Goal: Information Seeking & Learning: Learn about a topic

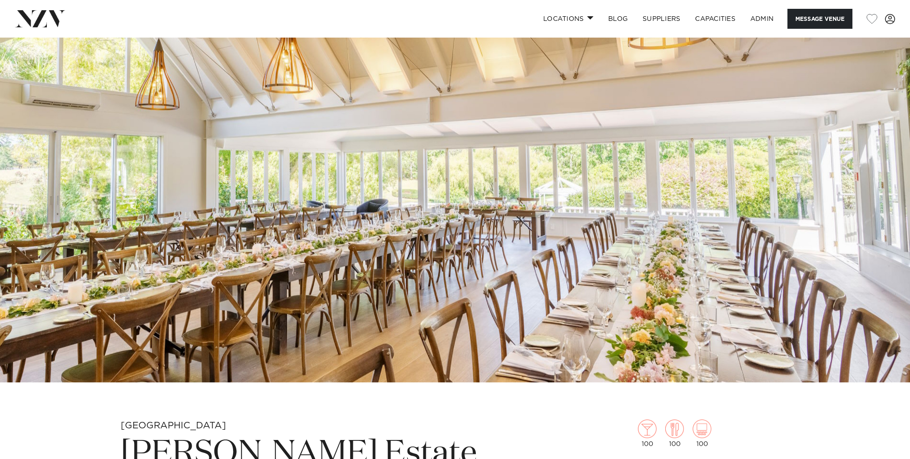
scroll to position [99, 0]
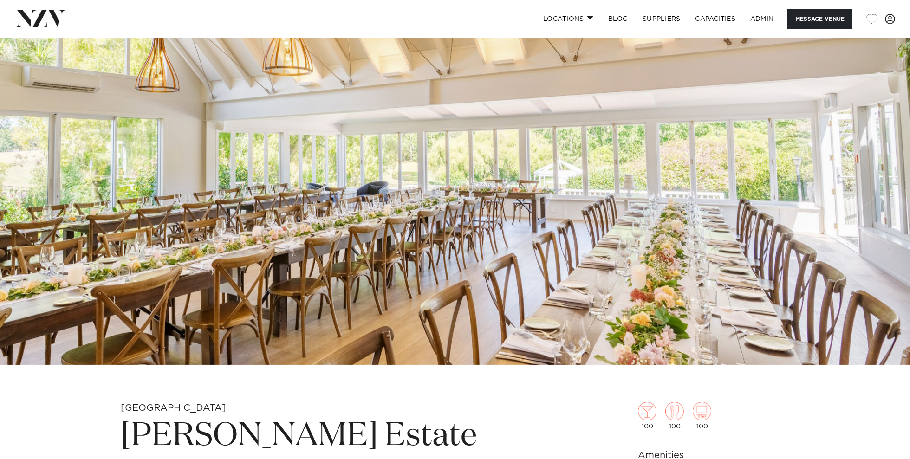
click at [419, 250] on img at bounding box center [455, 151] width 910 height 427
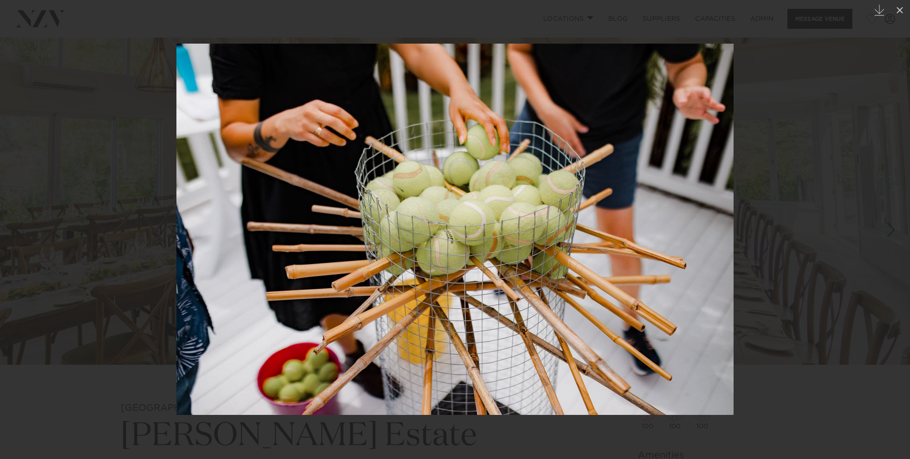
click at [91, 229] on div at bounding box center [455, 229] width 910 height 459
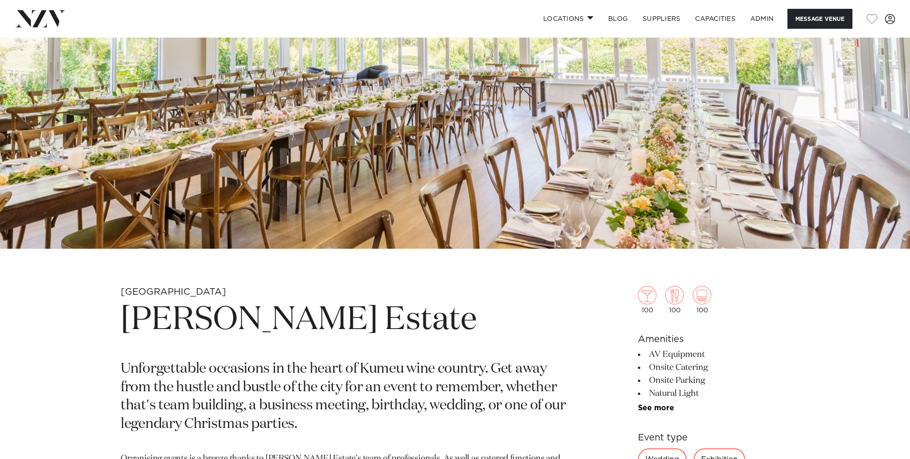
scroll to position [208, 0]
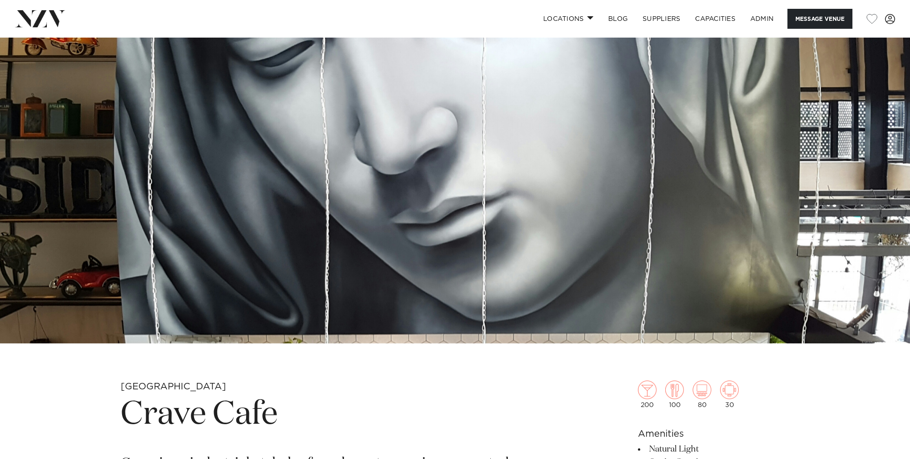
scroll to position [160, 0]
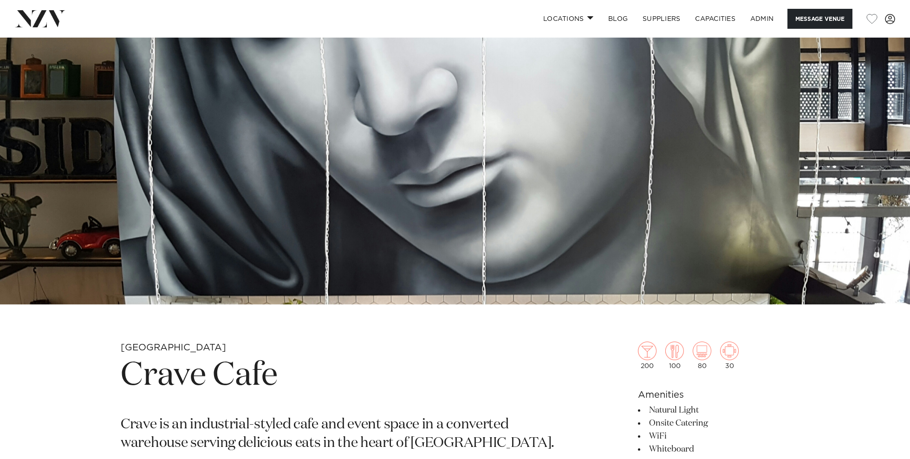
click at [307, 106] on img at bounding box center [455, 91] width 910 height 427
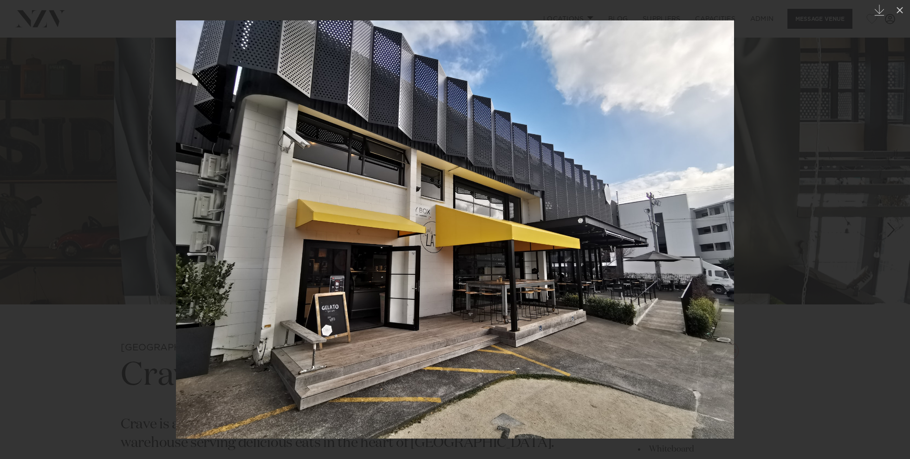
click at [107, 243] on div at bounding box center [455, 229] width 910 height 459
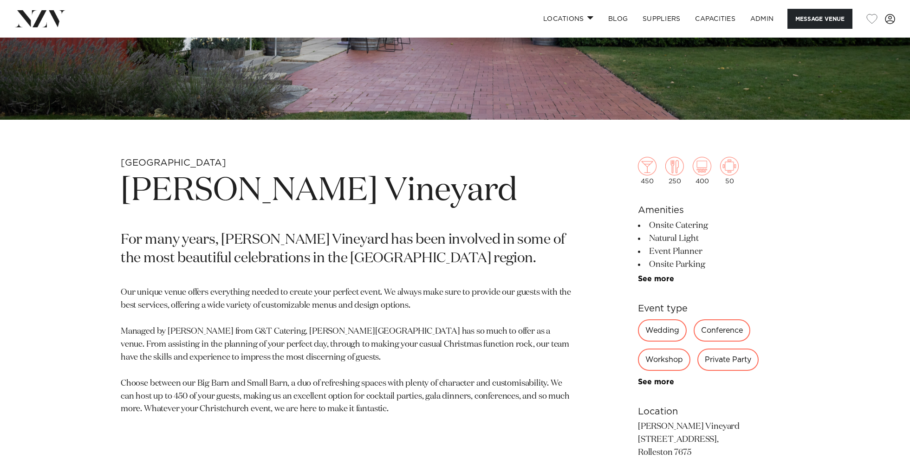
scroll to position [293, 0]
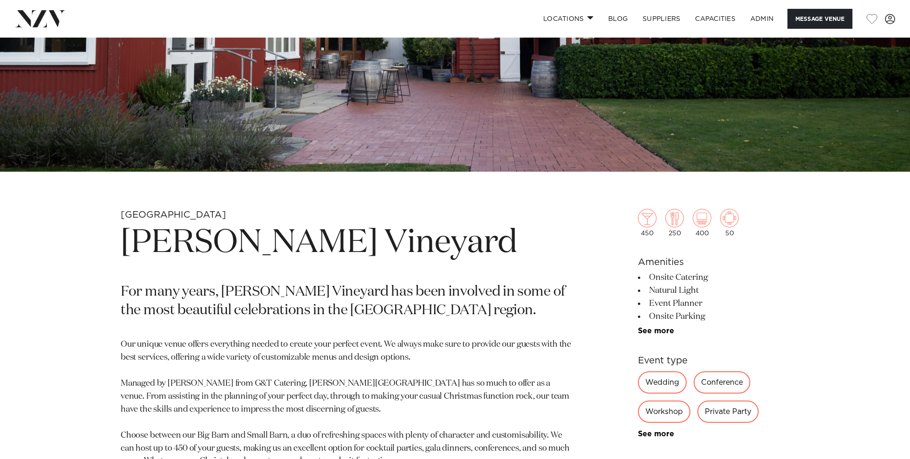
click at [271, 233] on h1 "Larcomb Vineyard" at bounding box center [346, 243] width 451 height 43
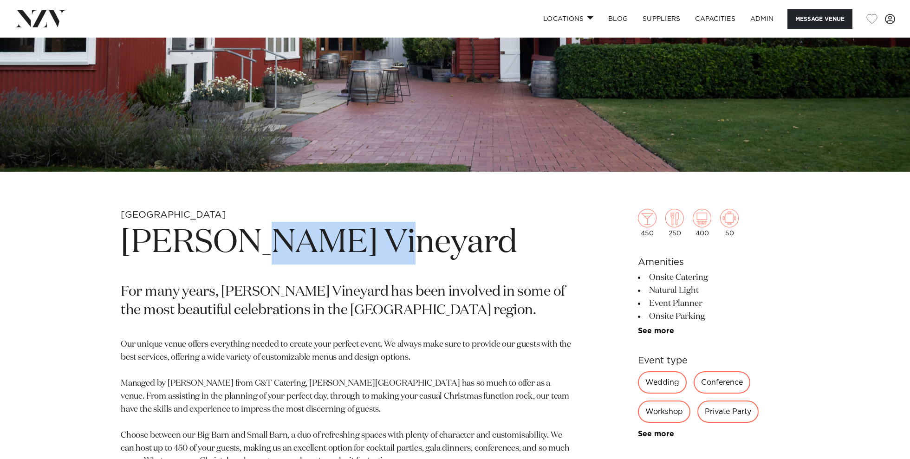
click at [271, 233] on h1 "Larcomb Vineyard" at bounding box center [346, 243] width 451 height 43
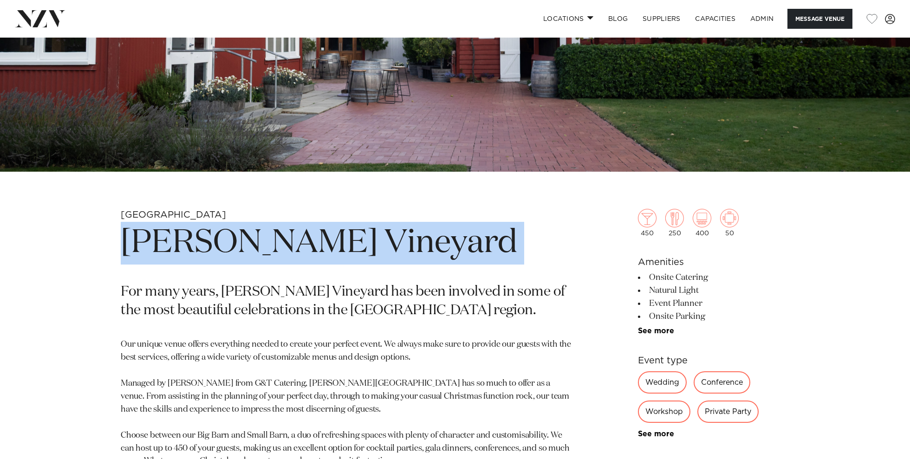
copy section "Larcomb Vineyard"
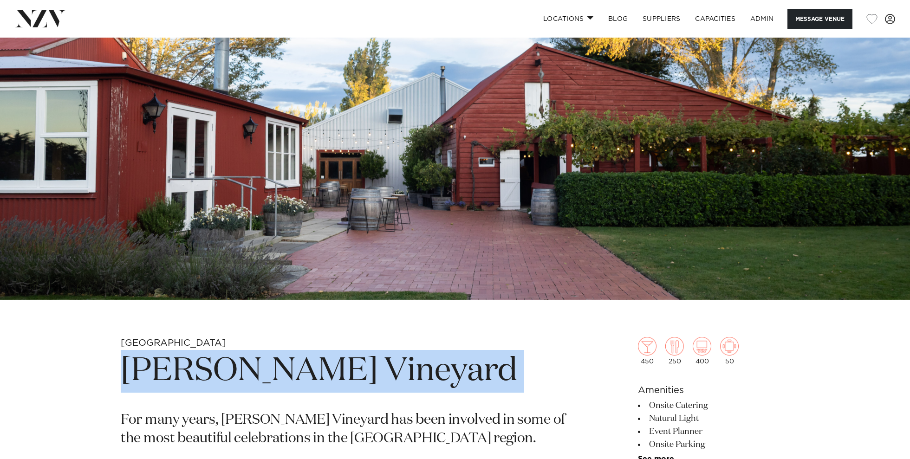
scroll to position [130, 0]
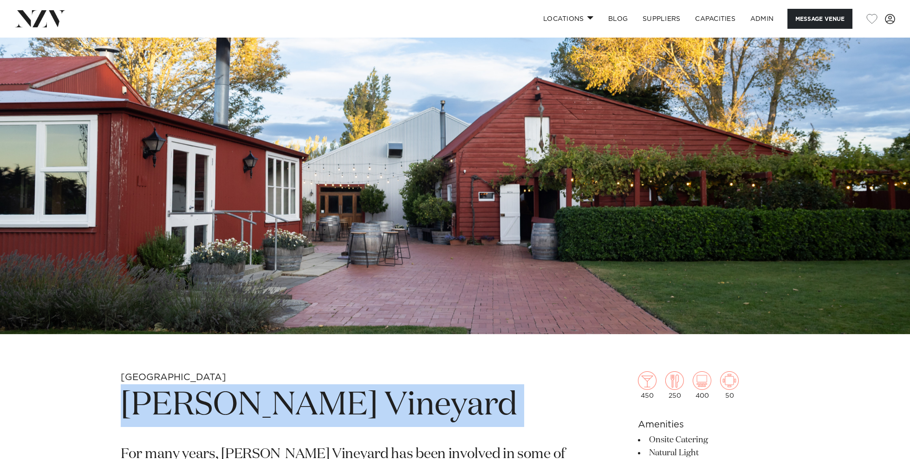
click at [285, 203] on img at bounding box center [455, 121] width 910 height 427
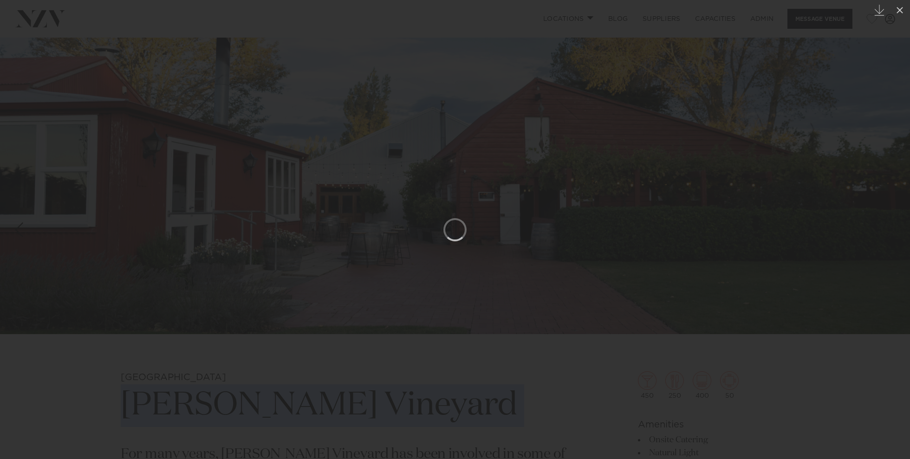
click at [0, 0] on img at bounding box center [0, 0] width 0 height 0
click at [760, 181] on div at bounding box center [455, 229] width 910 height 459
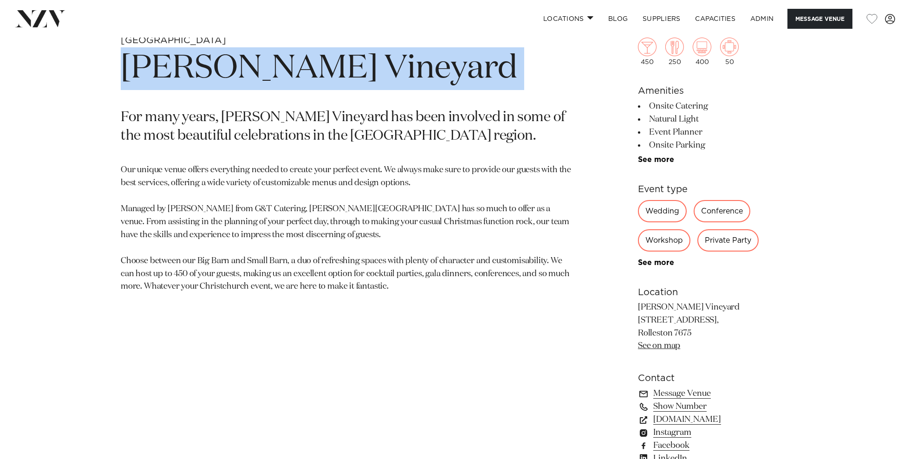
scroll to position [632, 0]
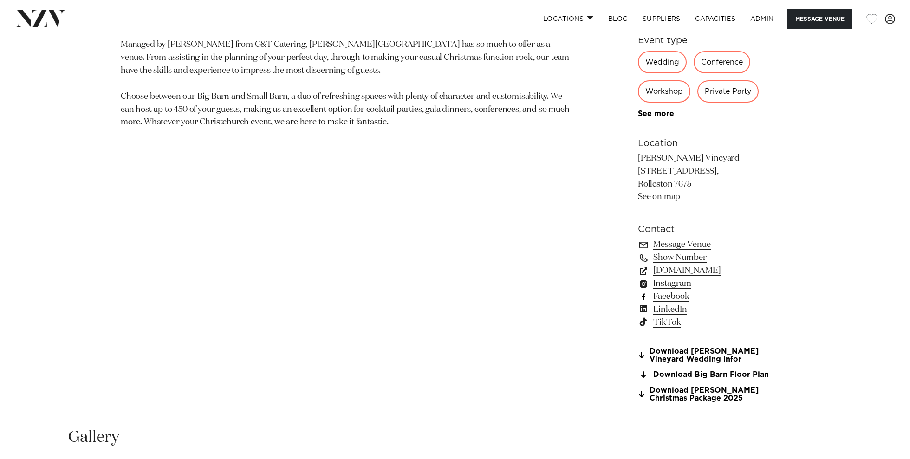
click at [674, 299] on link "Facebook" at bounding box center [713, 296] width 151 height 13
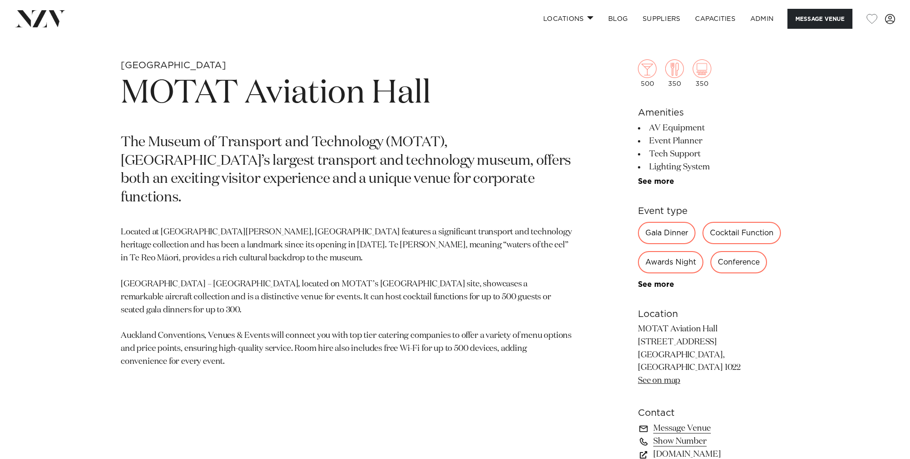
scroll to position [736, 0]
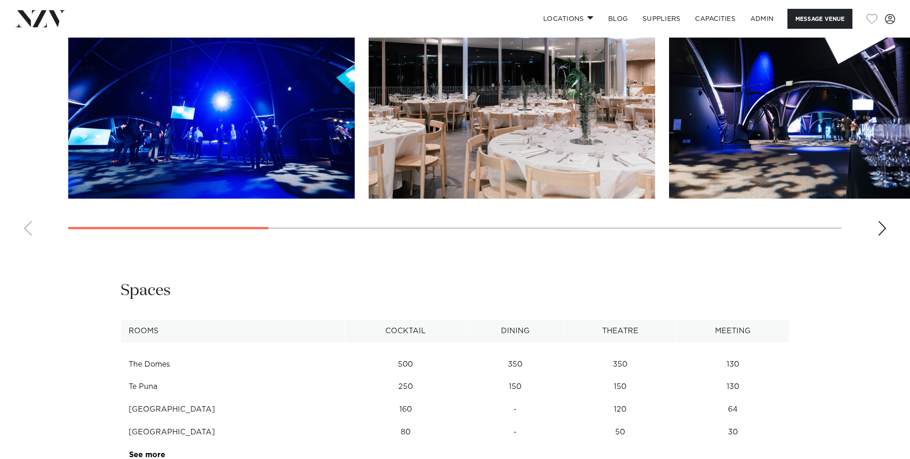
scroll to position [1223, 0]
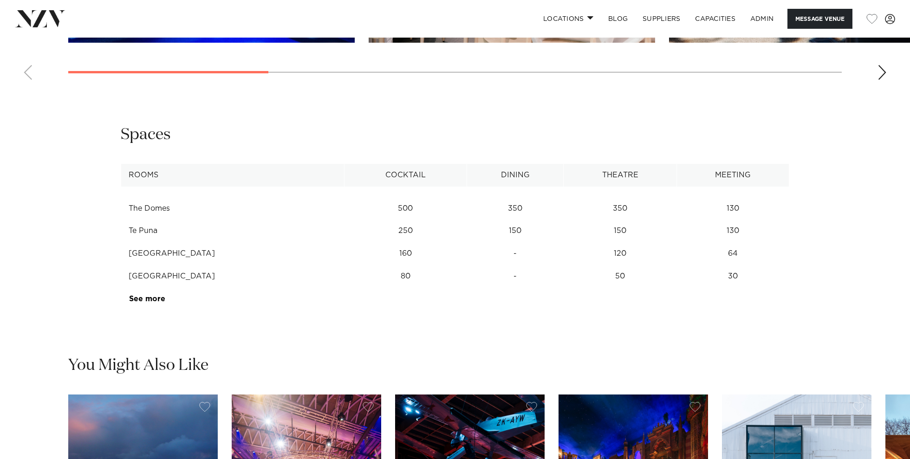
click at [143, 294] on td "See more" at bounding box center [165, 299] width 88 height 23
click at [144, 300] on link "See more" at bounding box center [165, 298] width 72 height 7
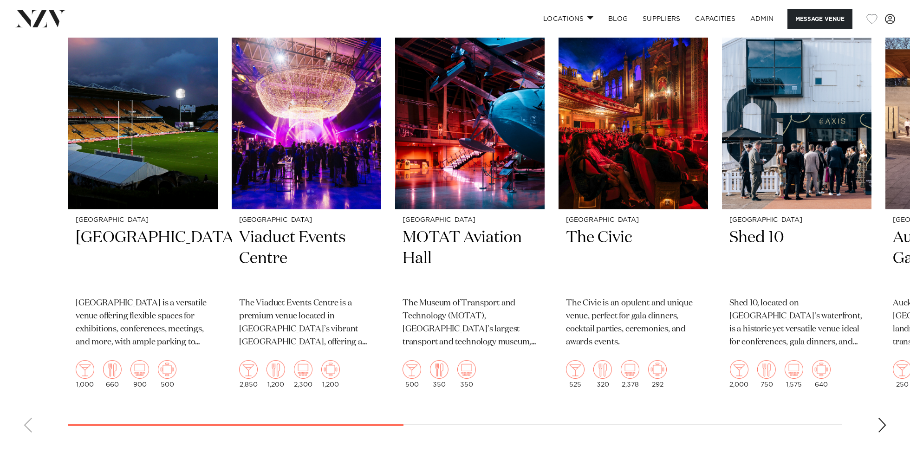
scroll to position [1559, 0]
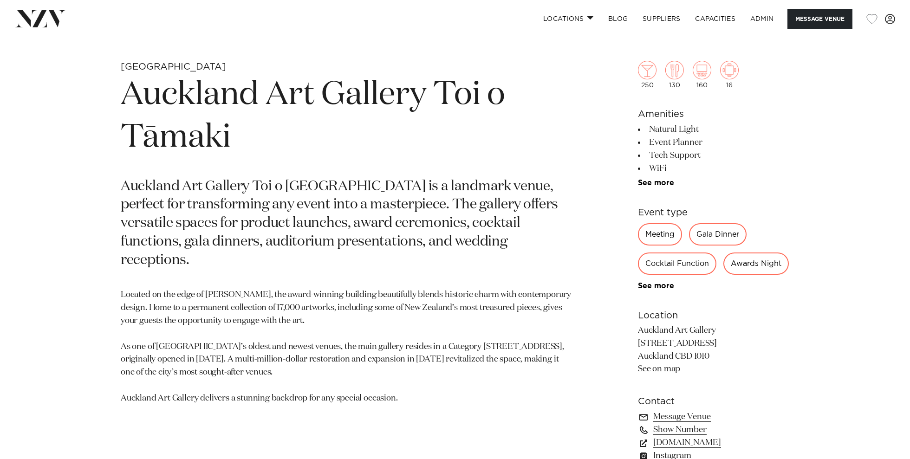
scroll to position [118, 0]
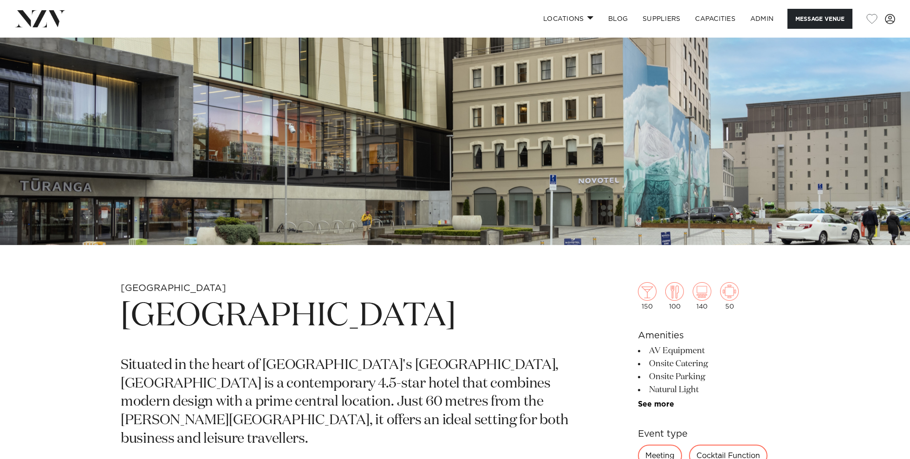
scroll to position [389, 0]
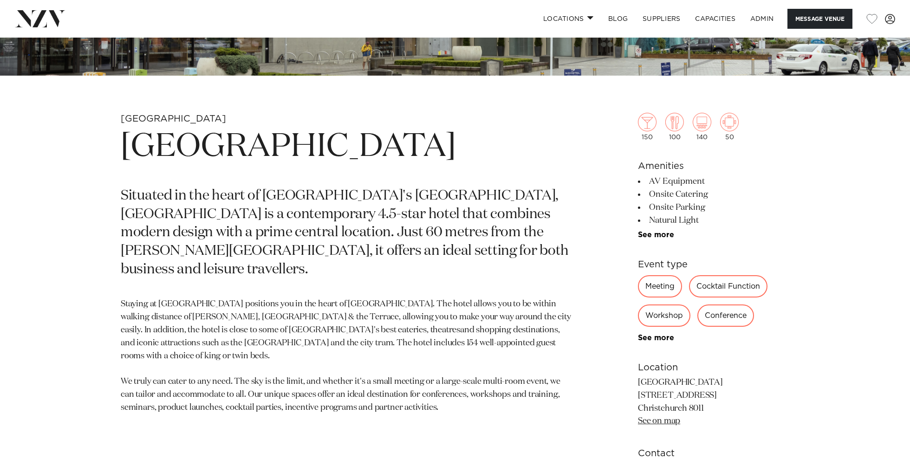
click at [432, 153] on h1 "Novotel Cathedral Square" at bounding box center [346, 147] width 451 height 43
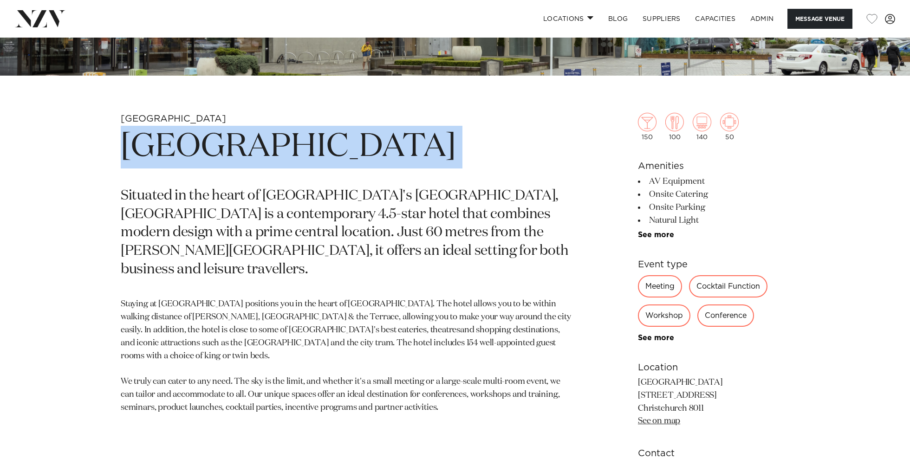
click at [432, 153] on h1 "Novotel Cathedral Square" at bounding box center [346, 147] width 451 height 43
copy section "Novotel Cathedral Square"
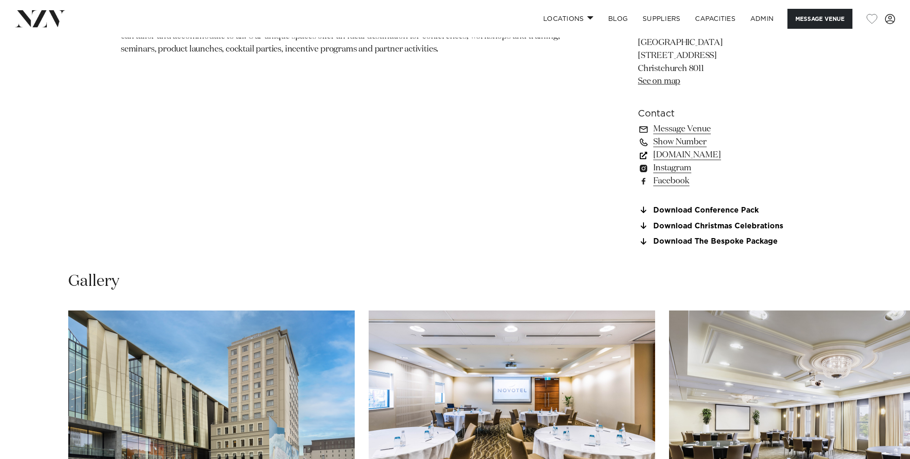
scroll to position [710, 0]
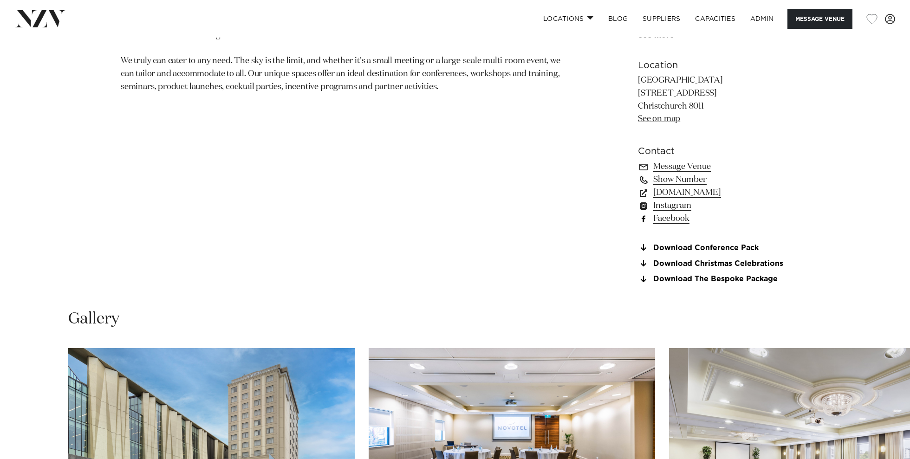
click at [673, 219] on link "Facebook" at bounding box center [713, 218] width 151 height 13
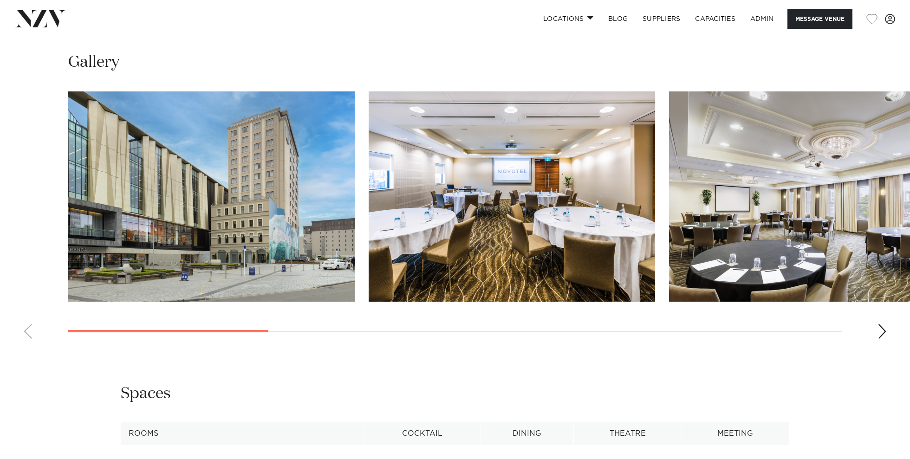
click at [886, 335] on div "Next slide" at bounding box center [882, 331] width 9 height 15
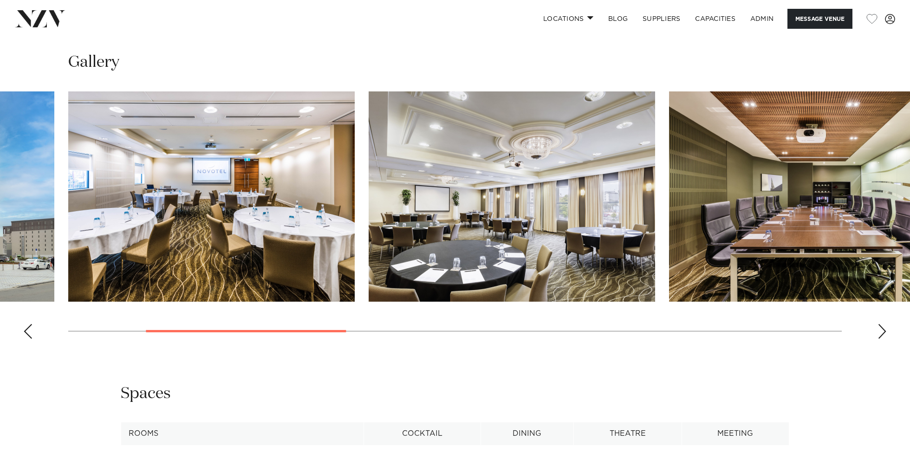
click at [886, 335] on div "Next slide" at bounding box center [882, 331] width 9 height 15
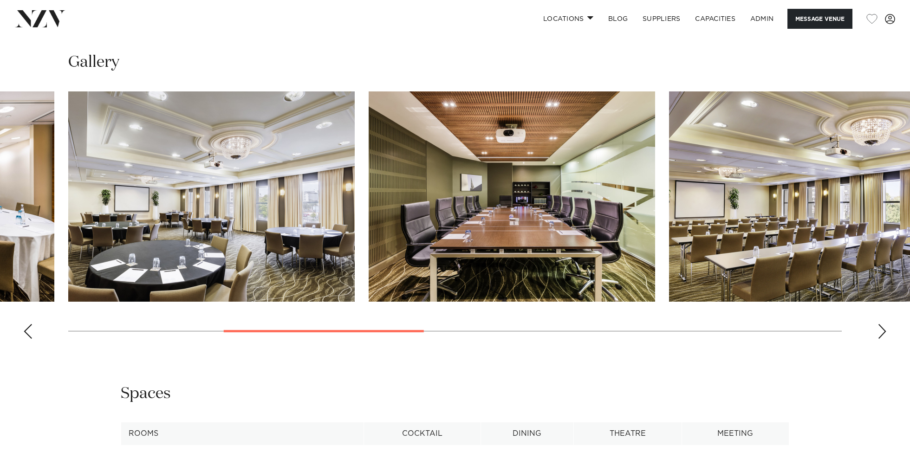
click at [886, 335] on div "Next slide" at bounding box center [882, 331] width 9 height 15
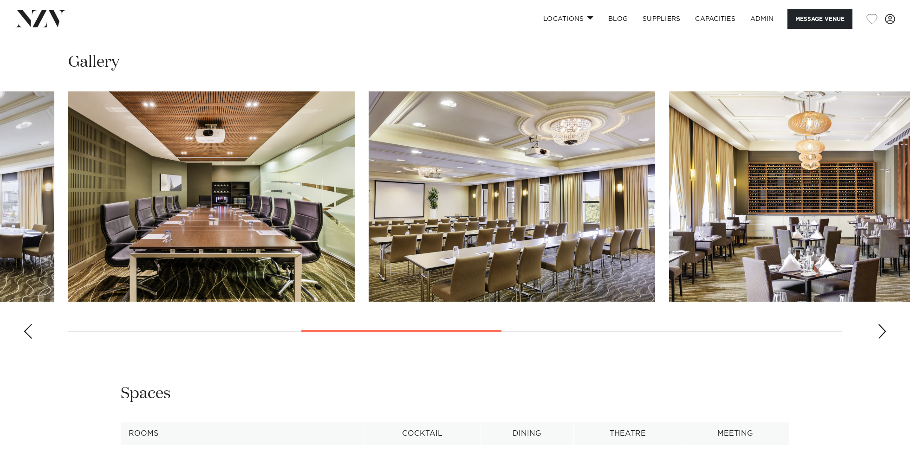
click at [886, 335] on div "Next slide" at bounding box center [882, 331] width 9 height 15
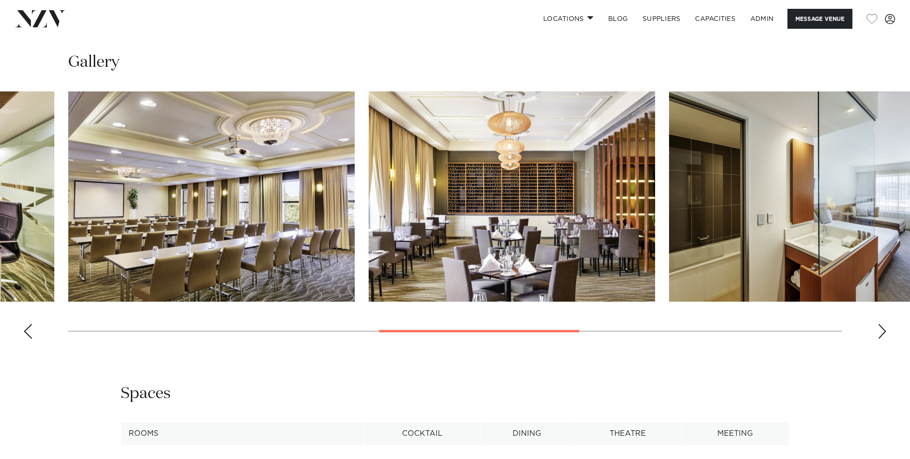
click at [886, 335] on div "Next slide" at bounding box center [882, 331] width 9 height 15
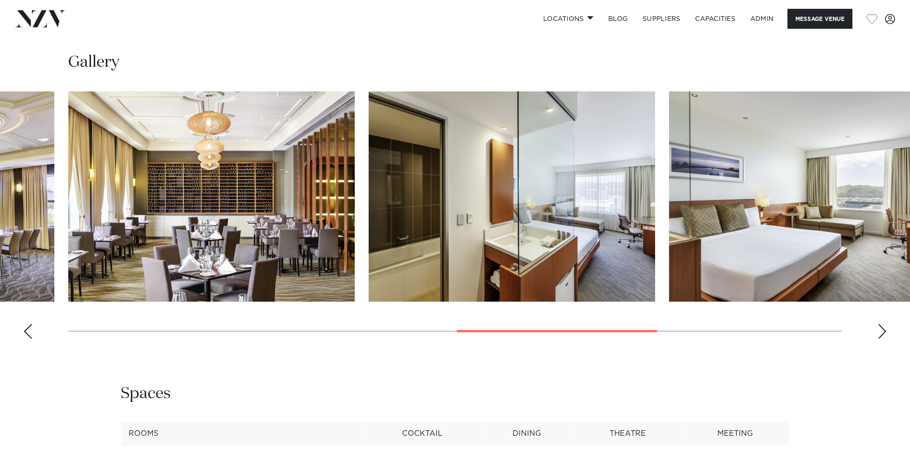
click at [886, 335] on div "Next slide" at bounding box center [882, 331] width 9 height 15
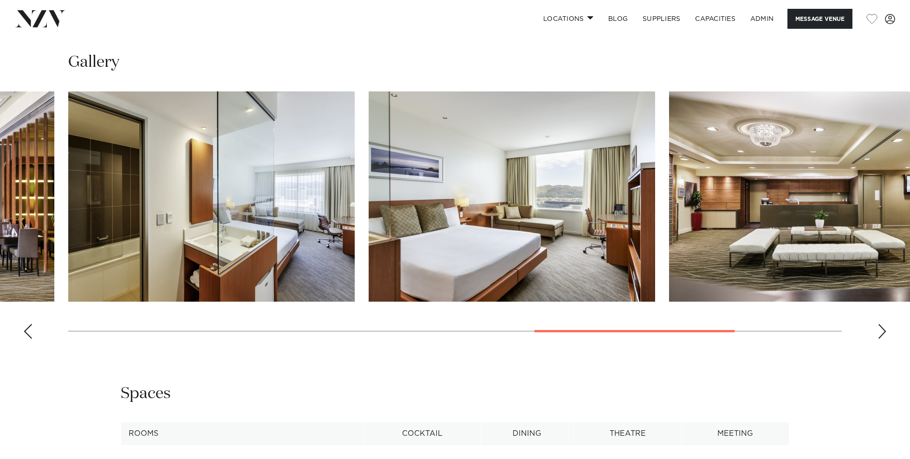
click at [886, 335] on div "Next slide" at bounding box center [882, 331] width 9 height 15
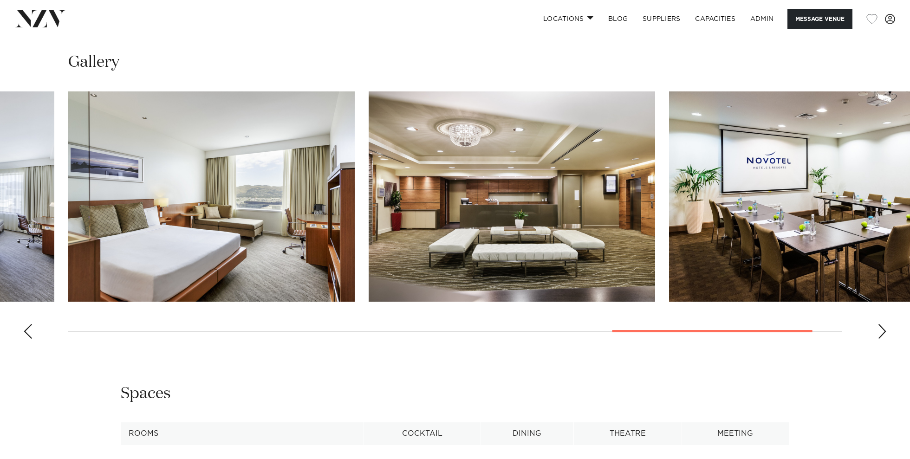
click at [886, 335] on div "Next slide" at bounding box center [882, 331] width 9 height 15
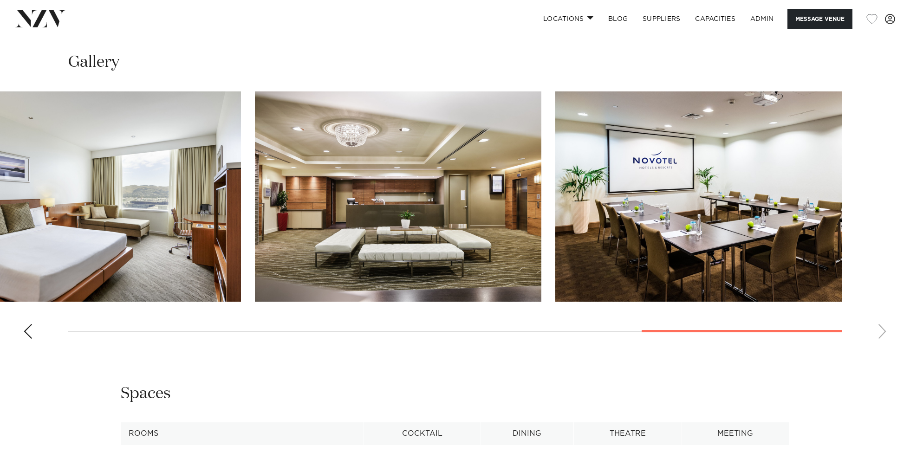
click at [886, 335] on swiper-container at bounding box center [455, 219] width 910 height 255
click at [388, 184] on img "9 / 10" at bounding box center [398, 197] width 287 height 210
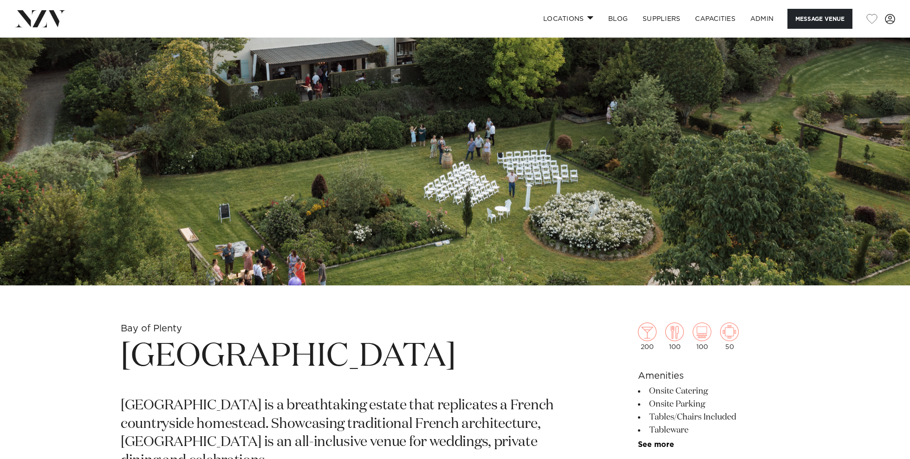
scroll to position [220, 0]
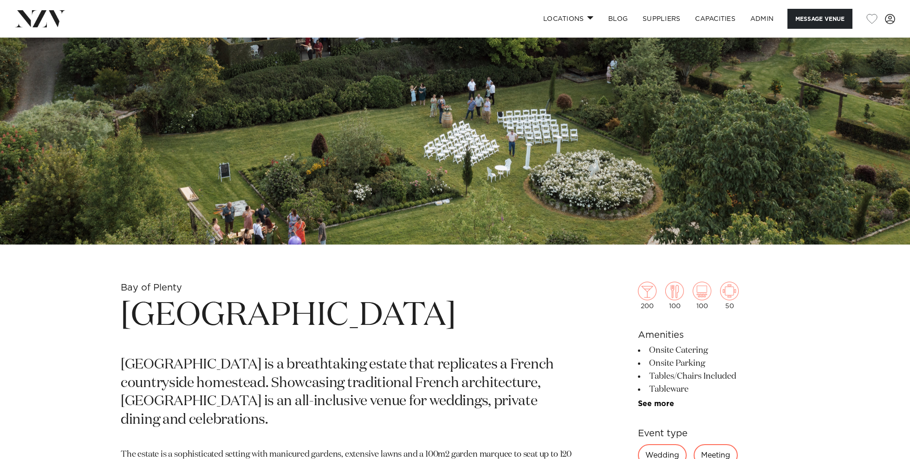
click at [181, 316] on h1 "[GEOGRAPHIC_DATA]" at bounding box center [346, 316] width 451 height 43
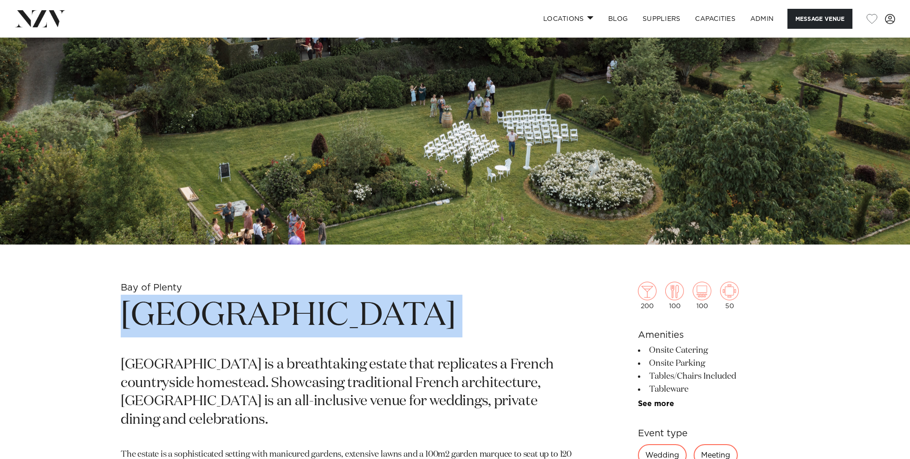
click at [181, 316] on h1 "[GEOGRAPHIC_DATA]" at bounding box center [346, 316] width 451 height 43
copy section "[GEOGRAPHIC_DATA]"
click at [217, 226] on img at bounding box center [455, 31] width 910 height 427
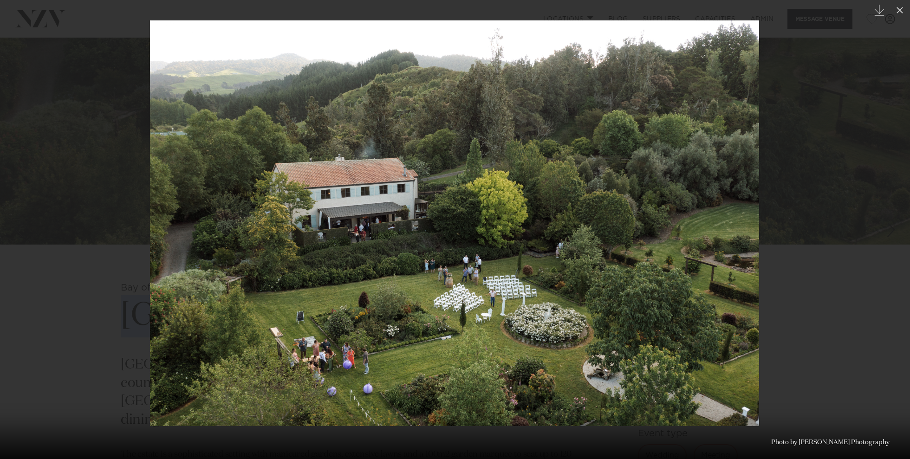
click at [814, 323] on div at bounding box center [455, 229] width 910 height 459
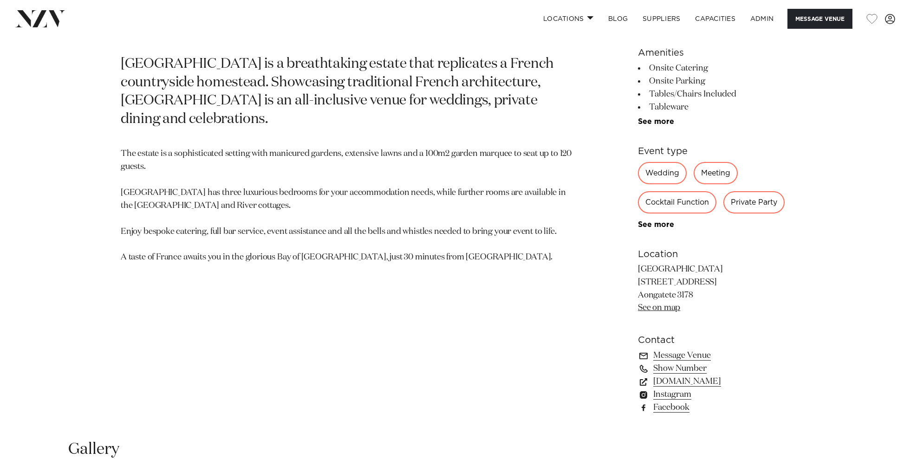
scroll to position [523, 0]
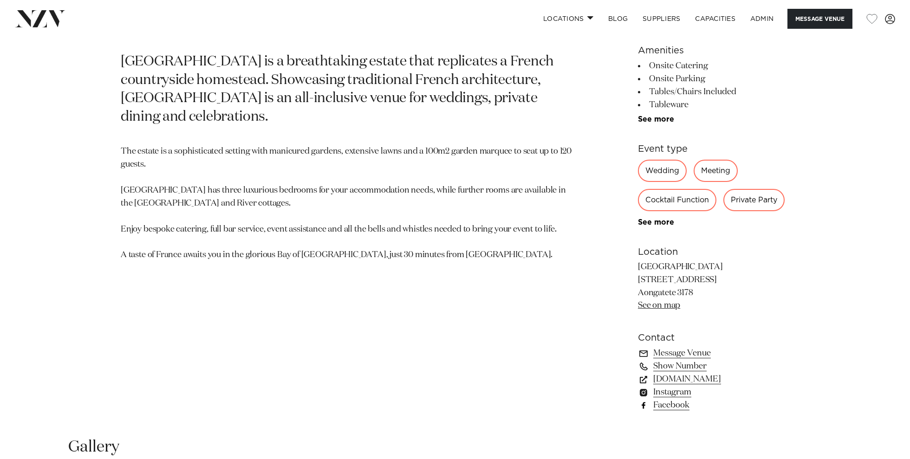
click at [675, 404] on link "Facebook" at bounding box center [713, 405] width 151 height 13
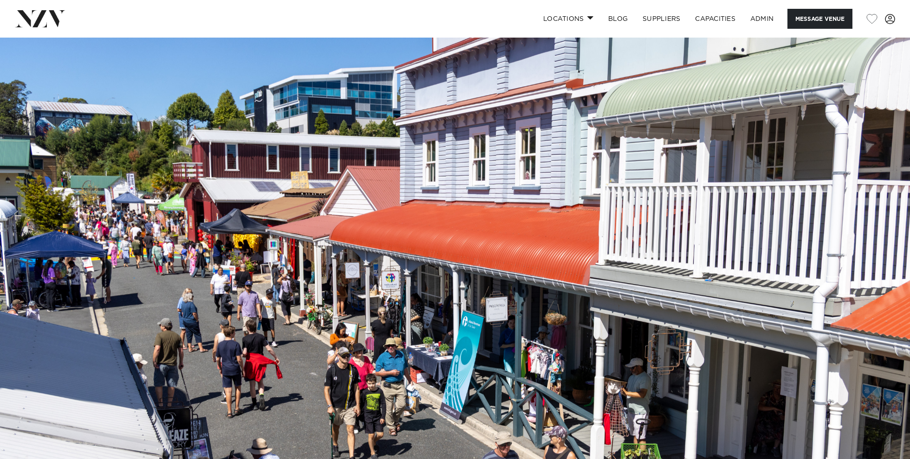
click at [358, 301] on img at bounding box center [455, 251] width 910 height 427
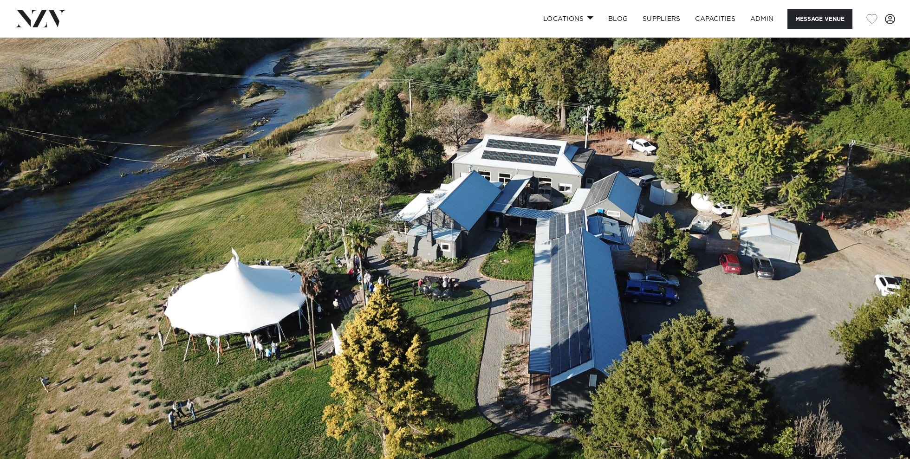
click at [479, 253] on img at bounding box center [455, 251] width 910 height 427
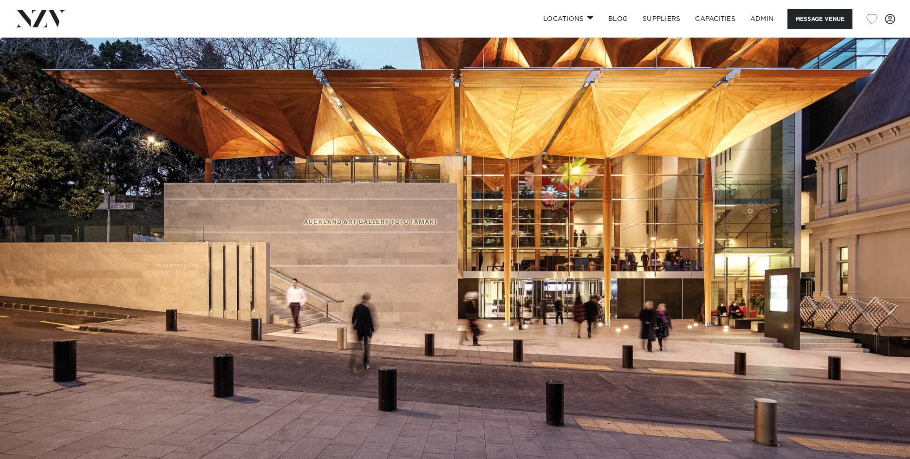
click at [351, 240] on img at bounding box center [455, 251] width 910 height 427
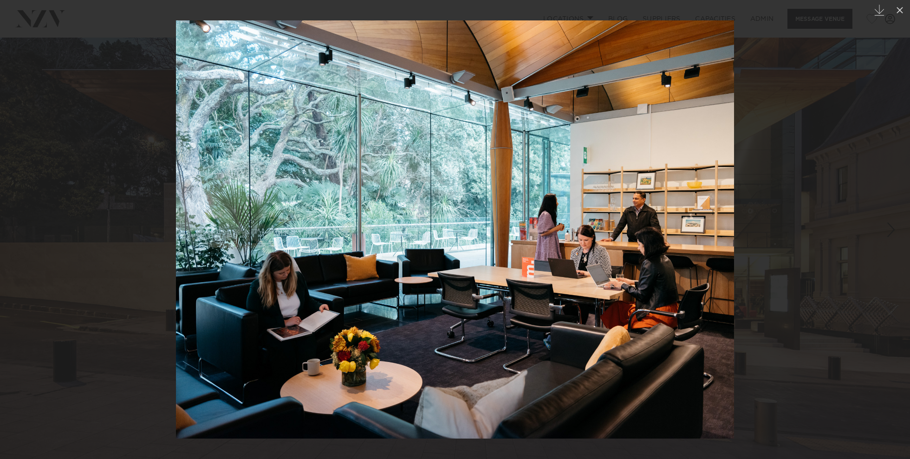
click at [817, 163] on div at bounding box center [455, 229] width 910 height 459
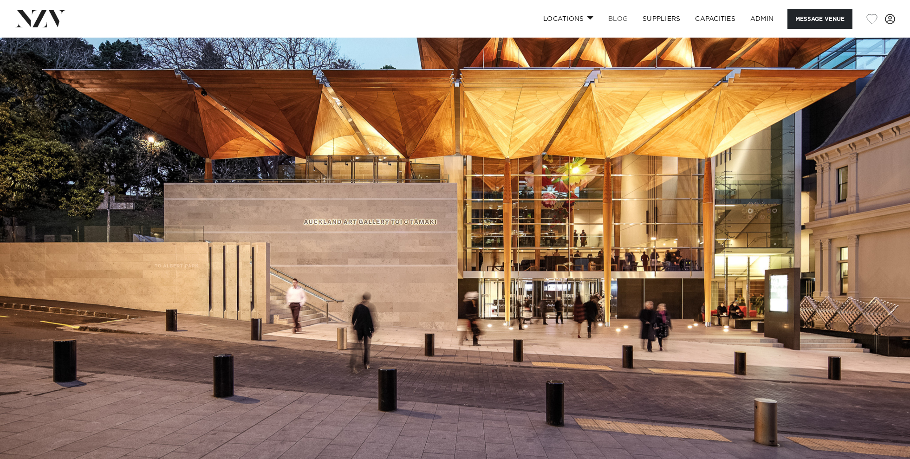
click at [622, 19] on link "BLOG" at bounding box center [618, 19] width 34 height 20
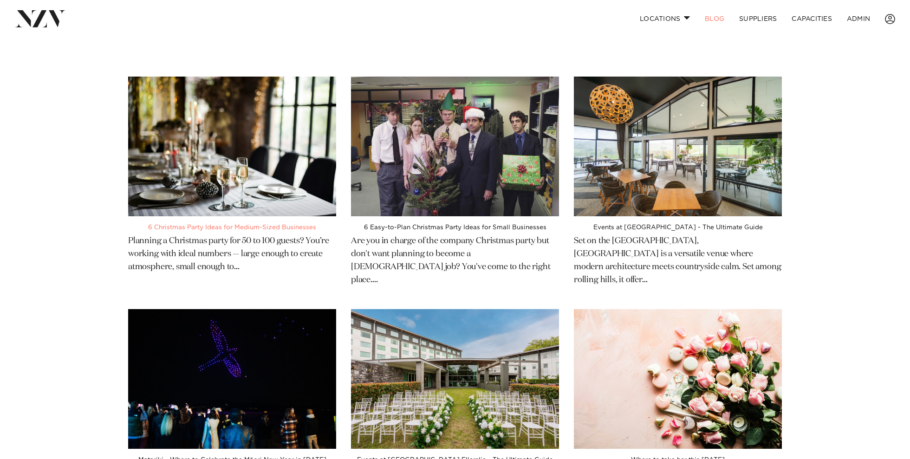
click at [185, 178] on img at bounding box center [232, 147] width 208 height 140
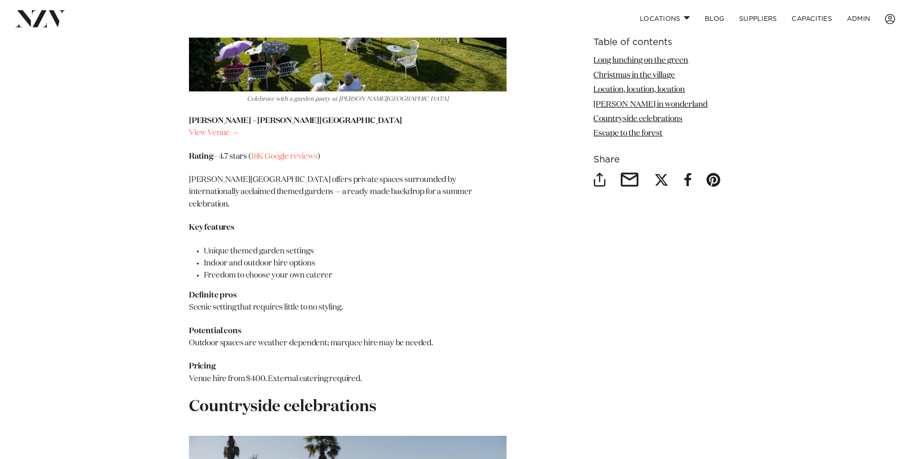
scroll to position [2960, 0]
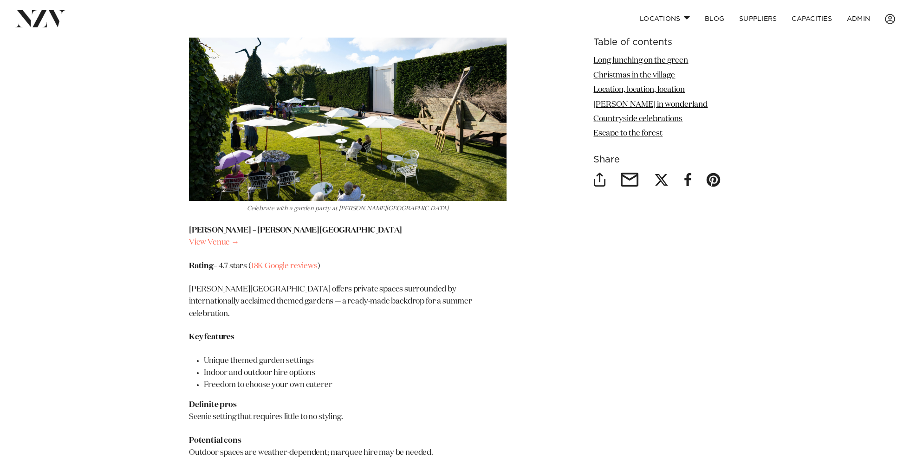
click at [271, 284] on p "[PERSON_NAME][GEOGRAPHIC_DATA] offers private spaces surrounded by internationa…" at bounding box center [348, 302] width 318 height 37
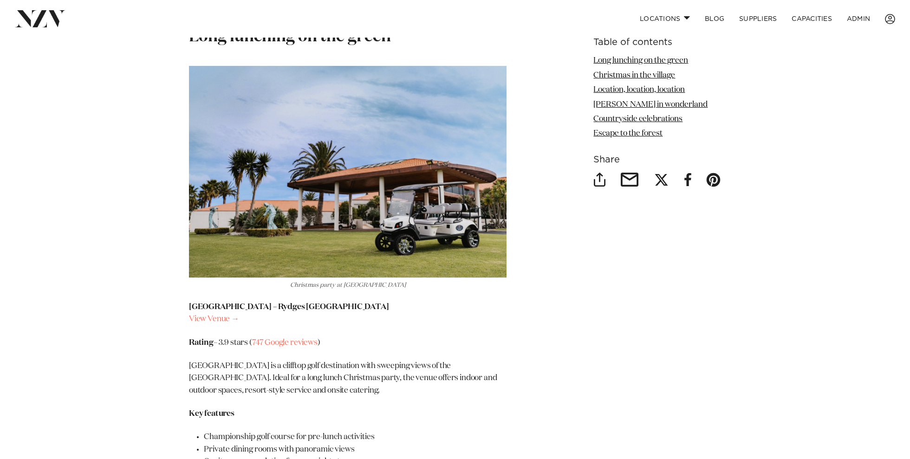
scroll to position [1124, 0]
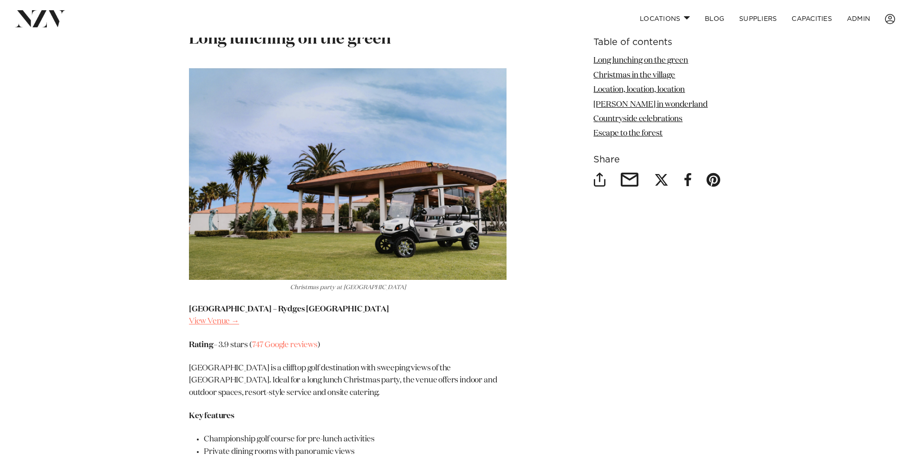
click at [209, 318] on link "View Venue →" at bounding box center [214, 322] width 50 height 8
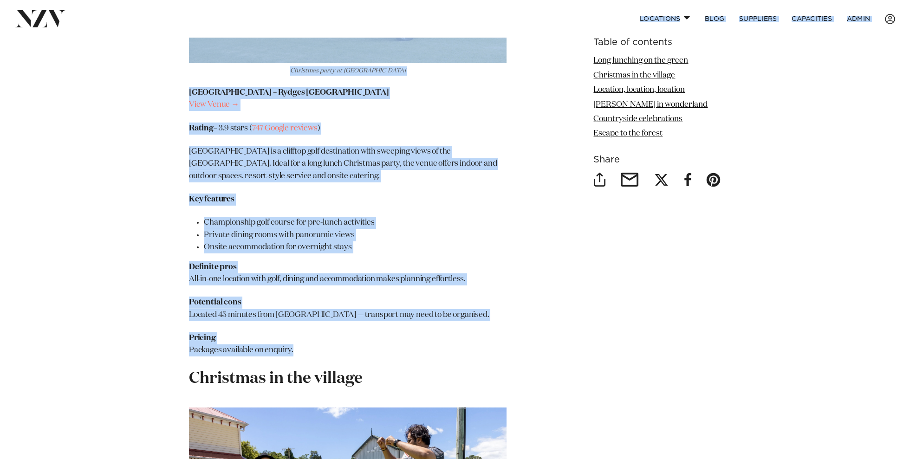
scroll to position [1336, 0]
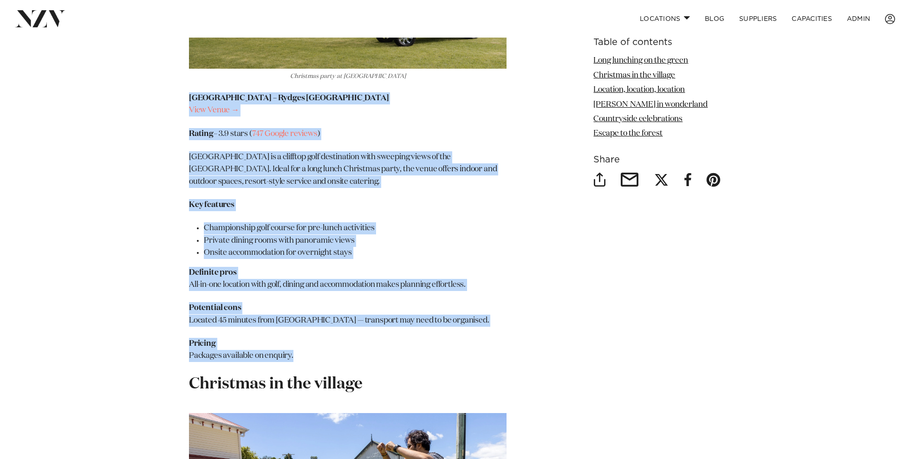
drag, startPoint x: 322, startPoint y: 317, endPoint x: 181, endPoint y: 89, distance: 268.0
copy section "Auckland – Rydges Formosa Auckland Golf Resort View Venue → Rating – 3.9 stars …"
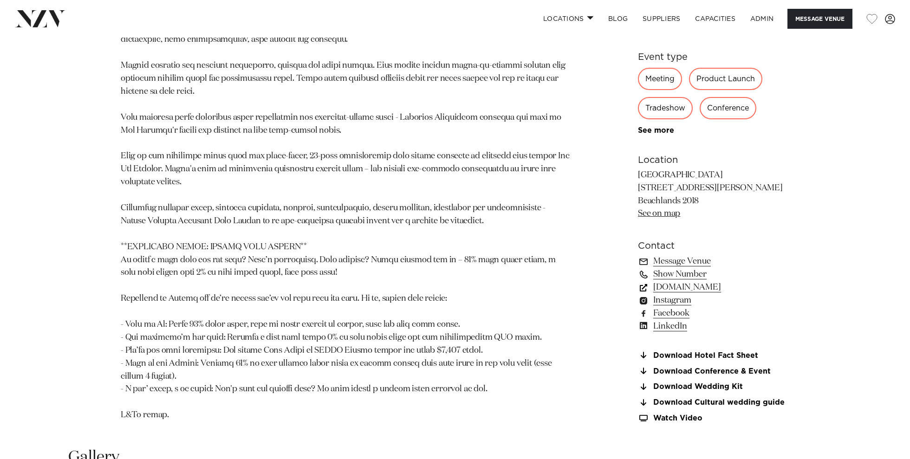
scroll to position [745, 0]
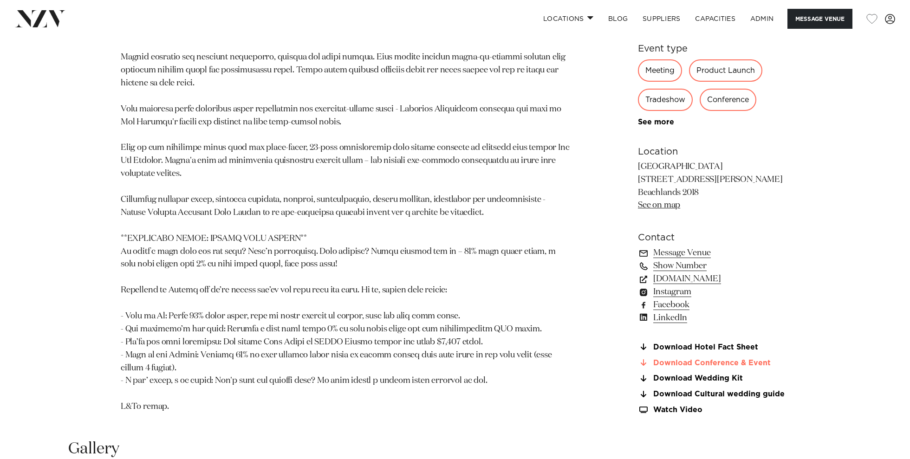
click at [720, 367] on link "Download Conference & Event" at bounding box center [713, 363] width 151 height 8
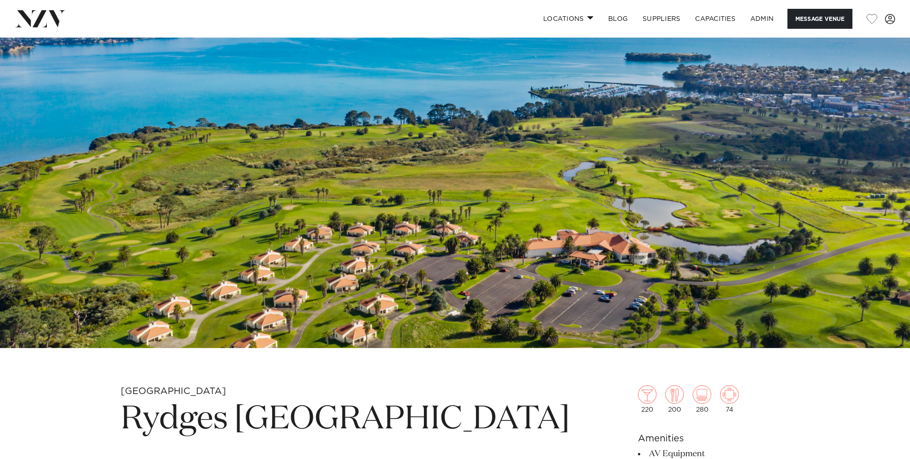
scroll to position [97, 0]
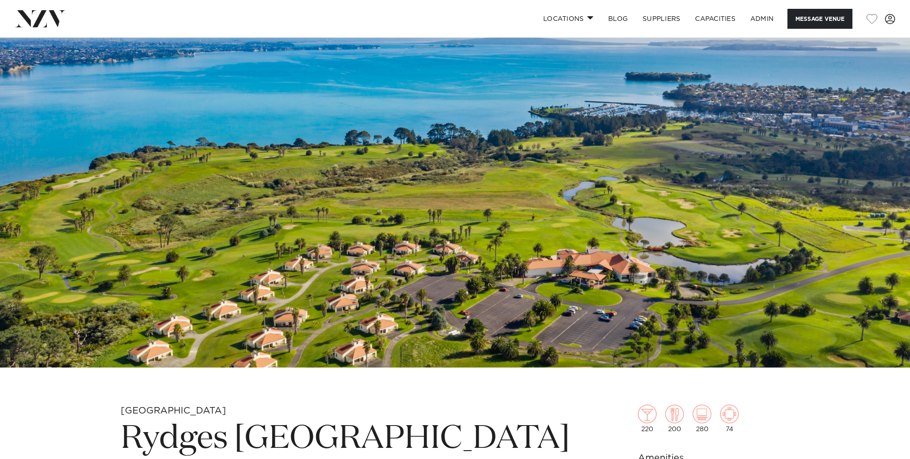
click at [346, 203] on img at bounding box center [455, 154] width 910 height 427
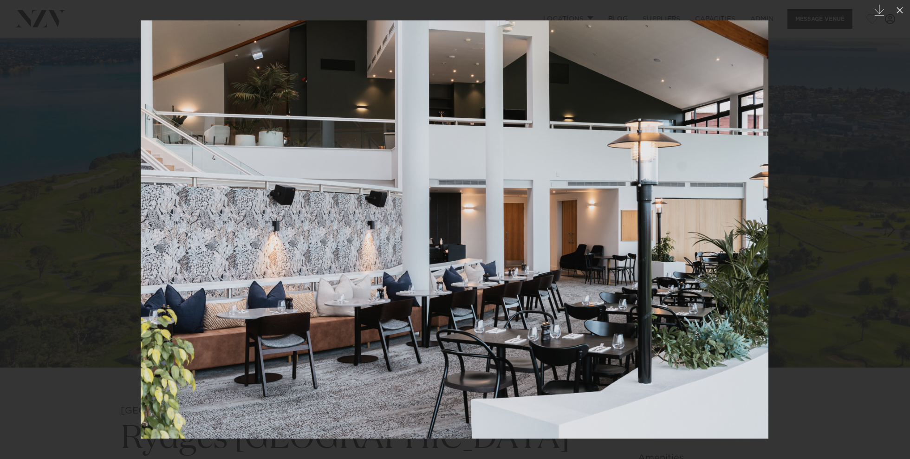
click div
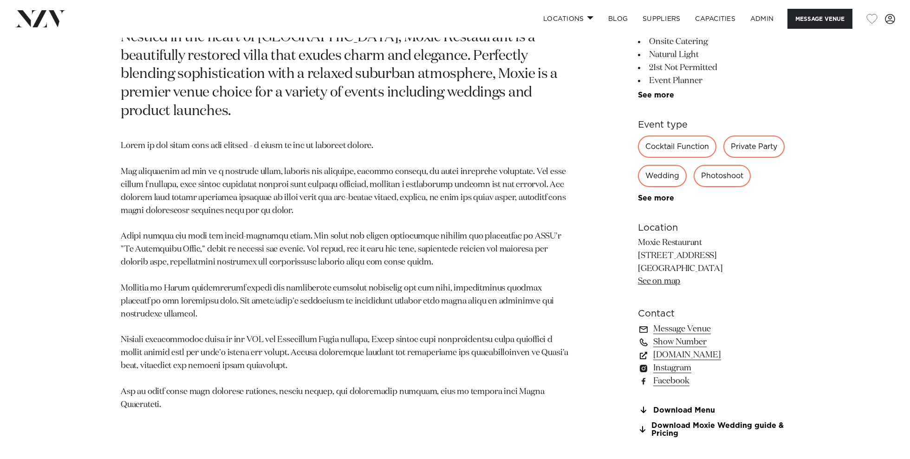
scroll to position [537, 0]
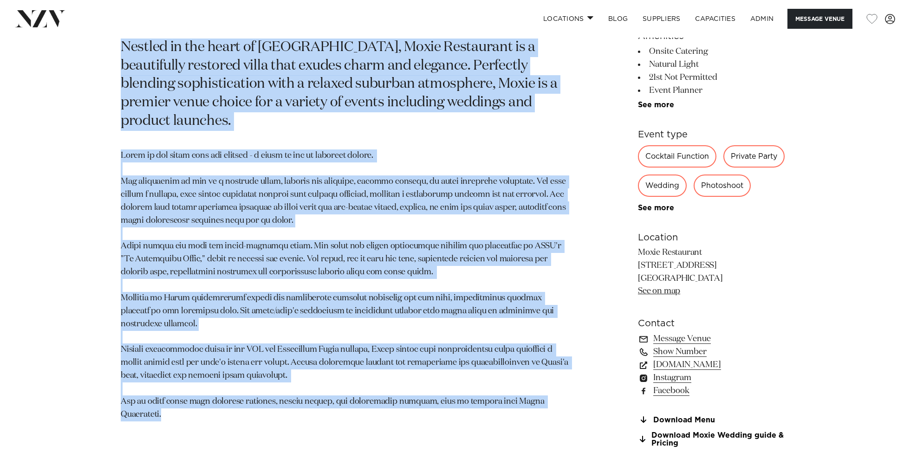
drag, startPoint x: 574, startPoint y: 411, endPoint x: 113, endPoint y: 48, distance: 586.1
click at [113, 48] on div "Auckland Moxie Nestled in the heart of [GEOGRAPHIC_DATA], Moxie Restaurant is a…" at bounding box center [455, 211] width 791 height 495
copy section "Loremip do sit ametc ad Elitseddoe Tempo, Incid Utlaboreet do m aliquaenima min…"
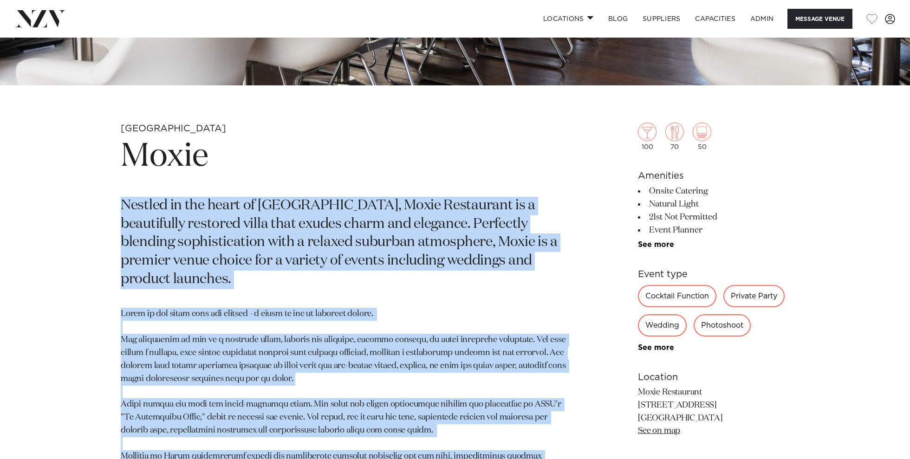
click at [331, 211] on p "Nestled in the heart of Birkenhead Point, Moxie Restaurant is a beautifully res…" at bounding box center [346, 243] width 451 height 92
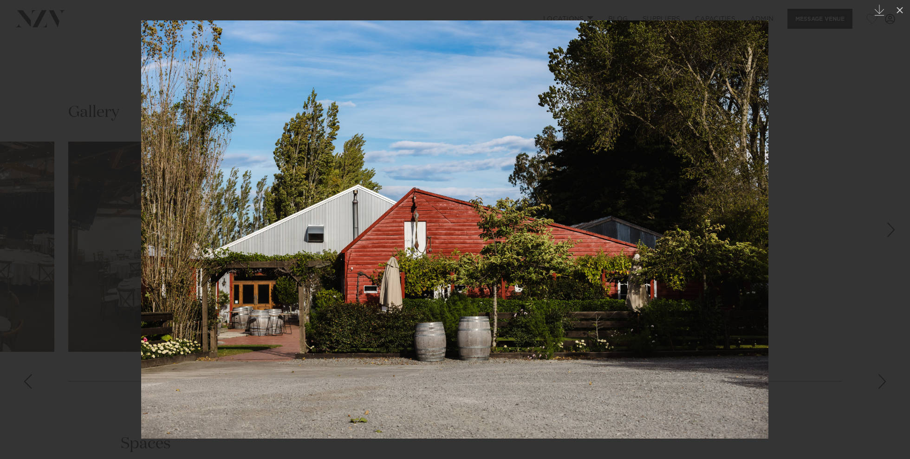
click at [20, 174] on div at bounding box center [455, 229] width 910 height 459
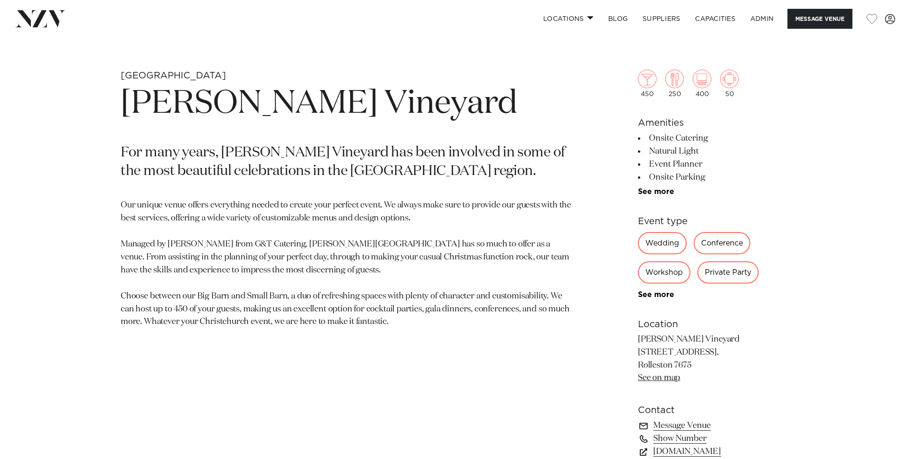
scroll to position [433, 0]
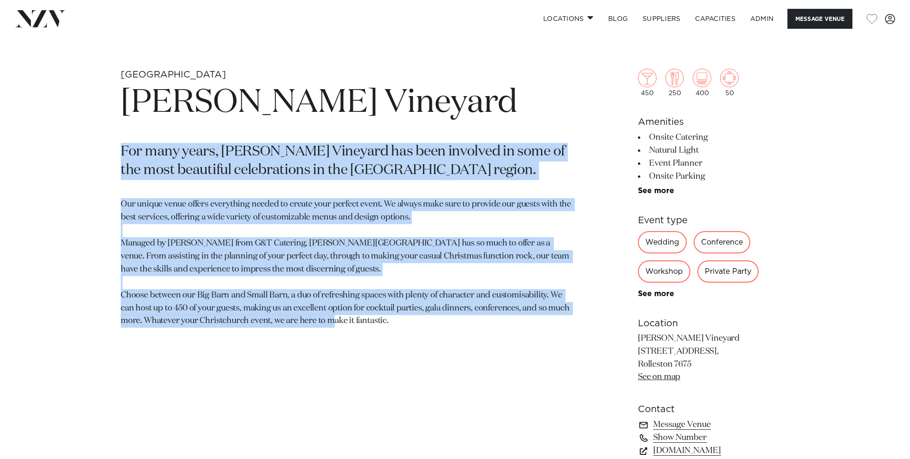
drag, startPoint x: 387, startPoint y: 314, endPoint x: 93, endPoint y: 145, distance: 339.3
click at [93, 145] on div "Christchurch Larcomb Vineyard For many years, Larcomb Vineyard has been involve…" at bounding box center [455, 341] width 791 height 544
copy section "For many years, Larcomb Vineyard has been involved in some of the most beautifu…"
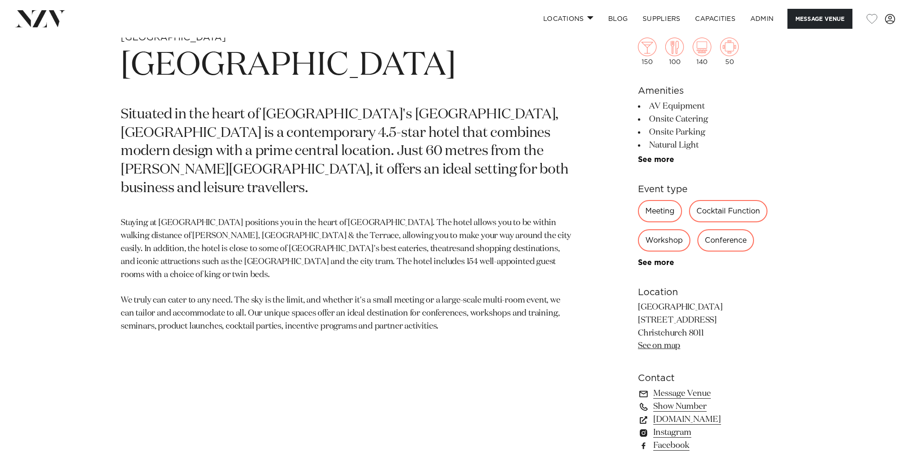
scroll to position [397, 0]
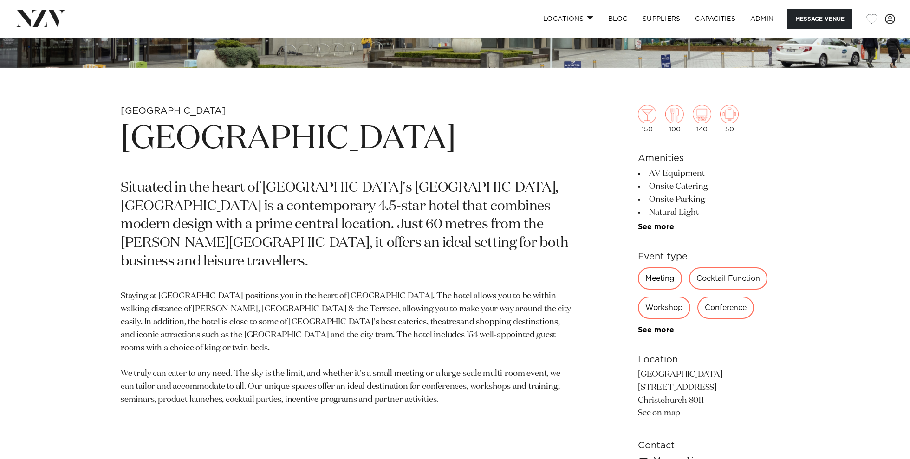
click at [236, 204] on p "Situated in the heart of Christchurch's Cathedral Square, Novotel Christchurch …" at bounding box center [346, 225] width 451 height 92
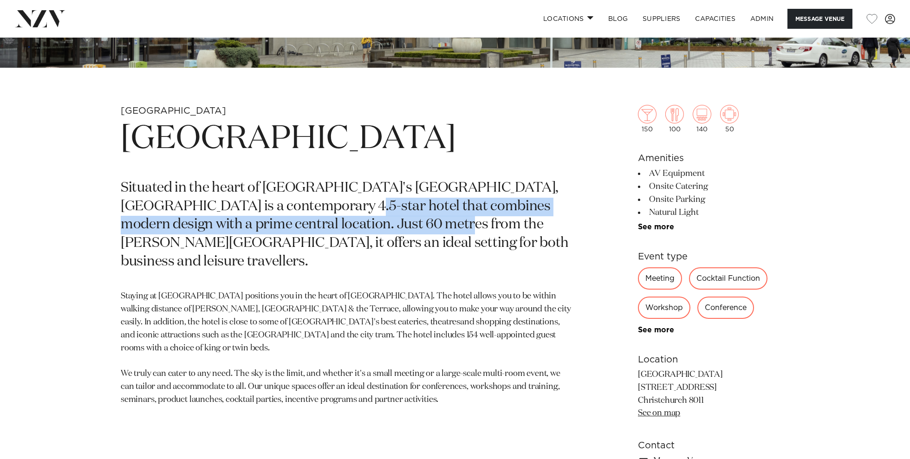
drag, startPoint x: 452, startPoint y: 231, endPoint x: 339, endPoint y: 211, distance: 114.6
click at [339, 211] on p "Situated in the heart of Christchurch's Cathedral Square, Novotel Christchurch …" at bounding box center [346, 225] width 451 height 92
copy p "contemporary 4.5-star hotel that combines modern design with a prime central lo…"
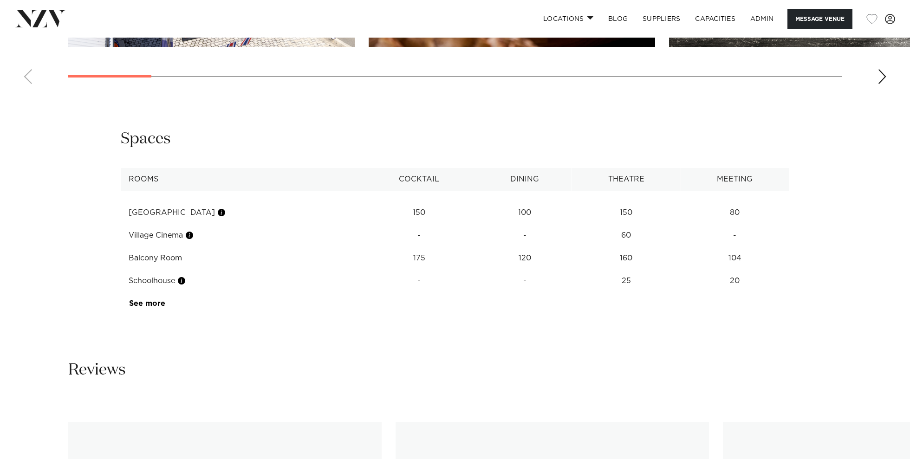
scroll to position [1230, 0]
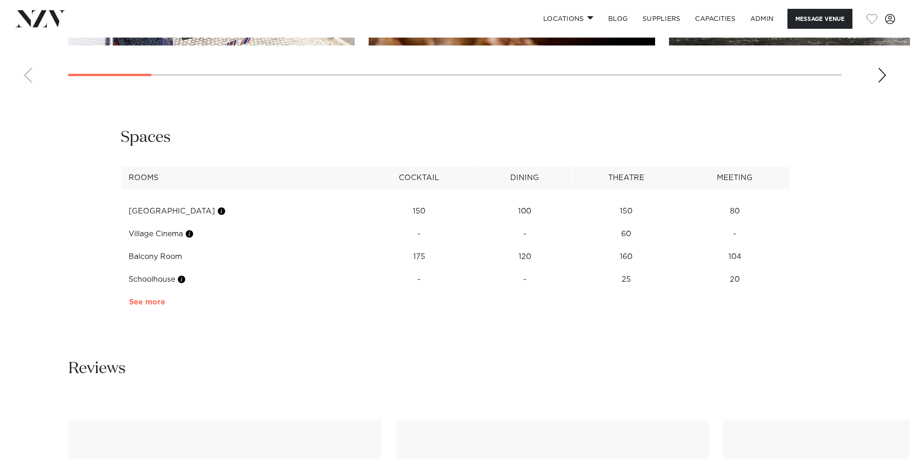
click at [150, 301] on link "See more" at bounding box center [165, 302] width 72 height 7
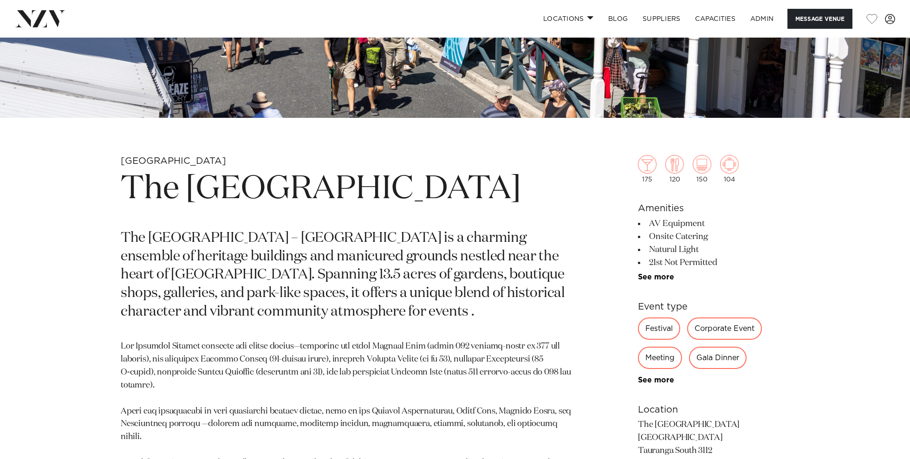
scroll to position [182, 0]
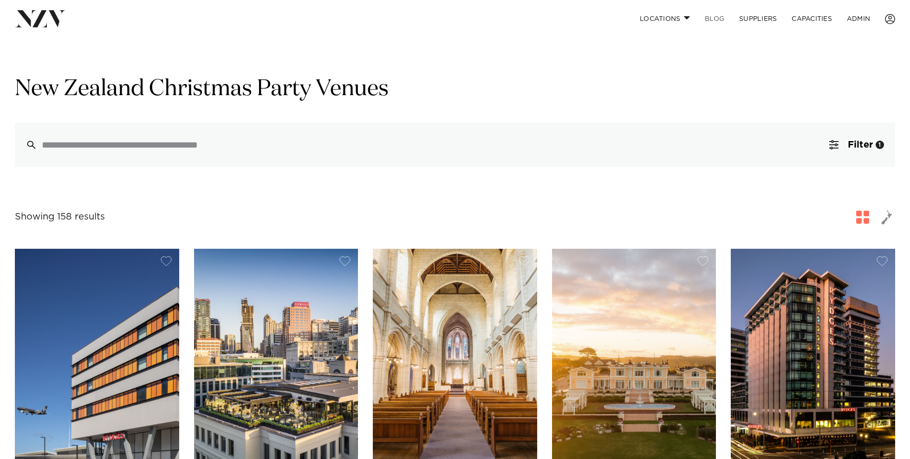
click at [719, 20] on link "BLOG" at bounding box center [715, 19] width 34 height 20
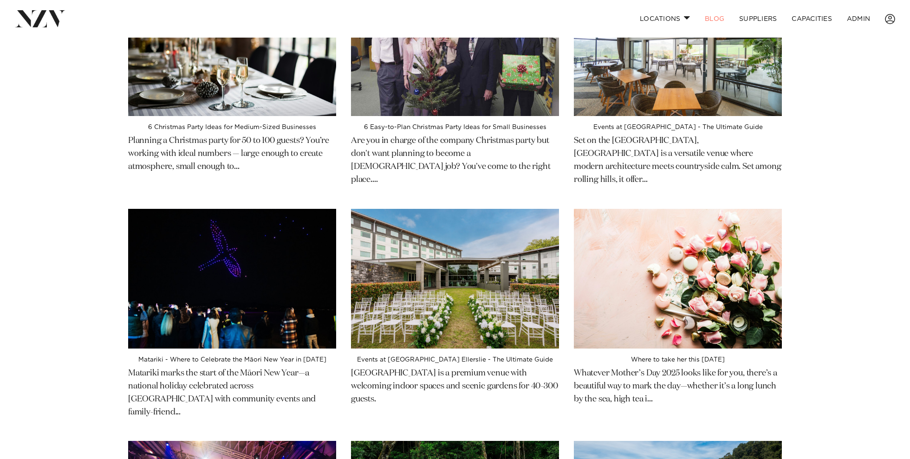
scroll to position [109, 0]
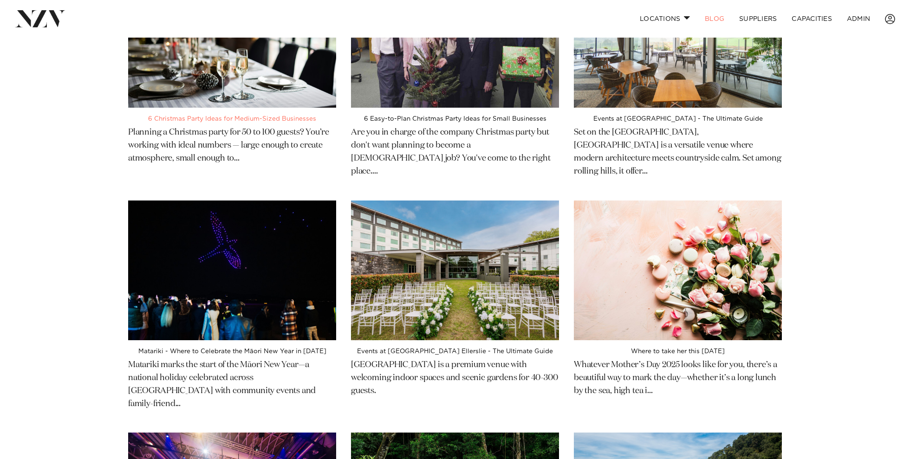
click at [191, 71] on img at bounding box center [232, 38] width 208 height 140
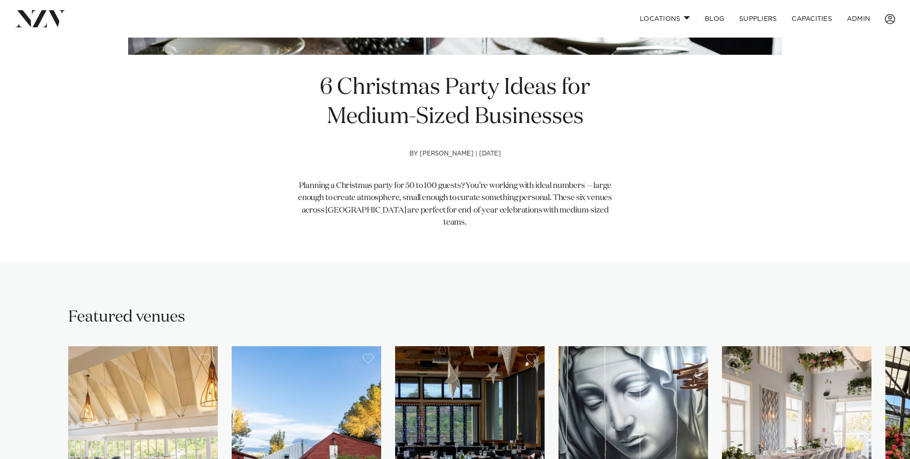
scroll to position [60, 0]
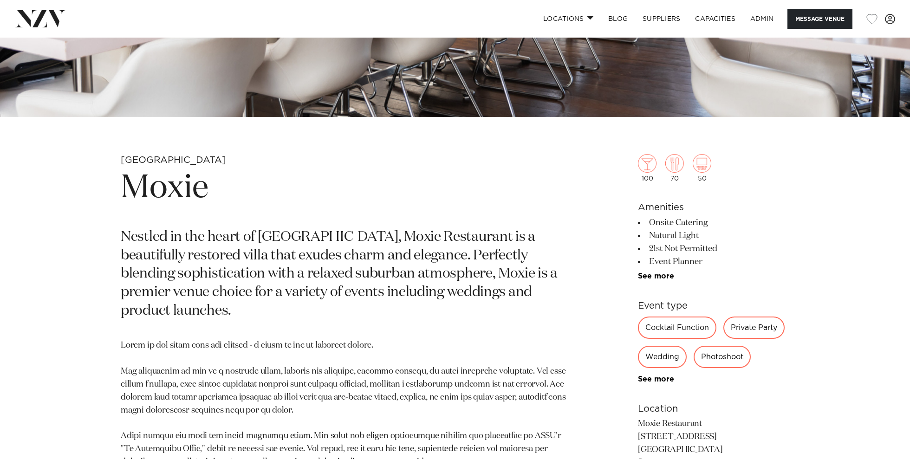
scroll to position [358, 0]
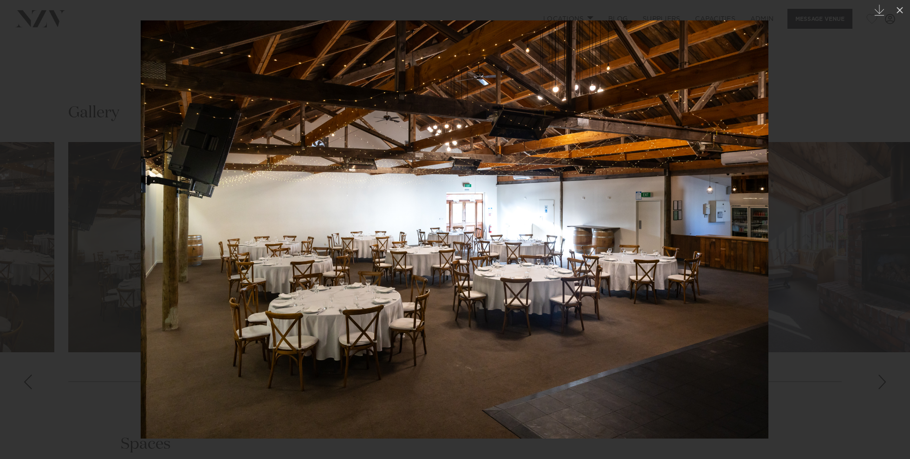
scroll to position [957, 0]
click at [65, 59] on div at bounding box center [455, 229] width 910 height 459
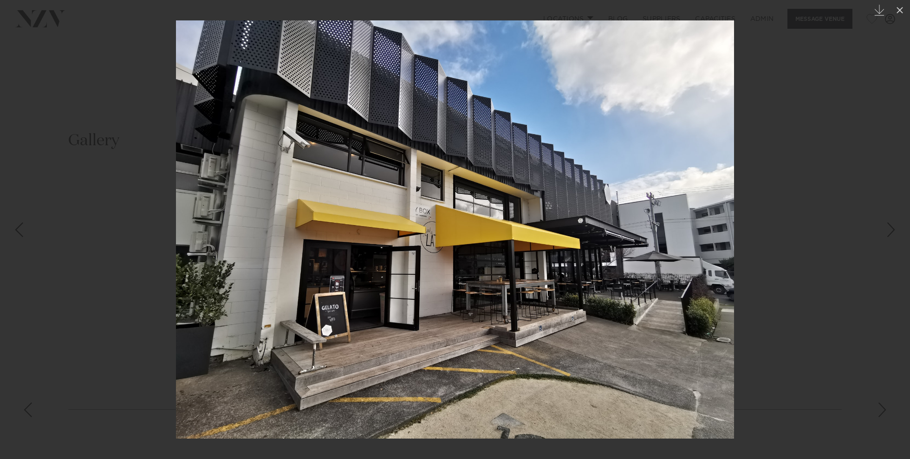
scroll to position [857, 0]
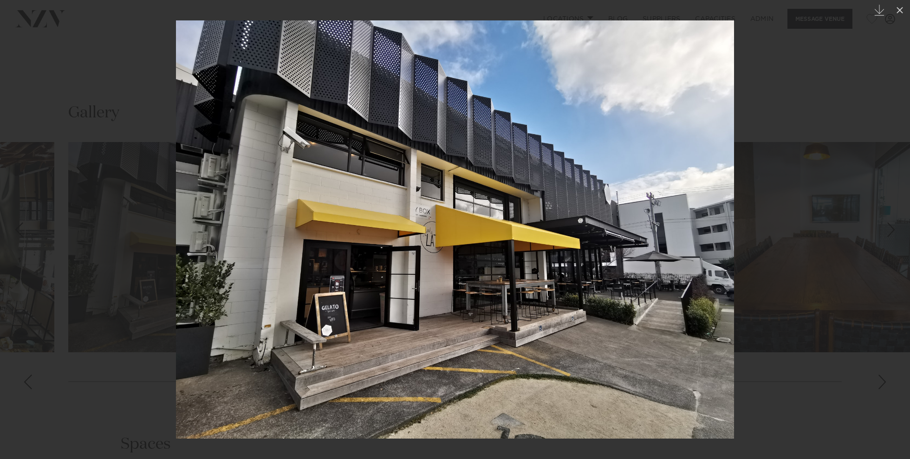
click at [78, 116] on div at bounding box center [455, 229] width 910 height 459
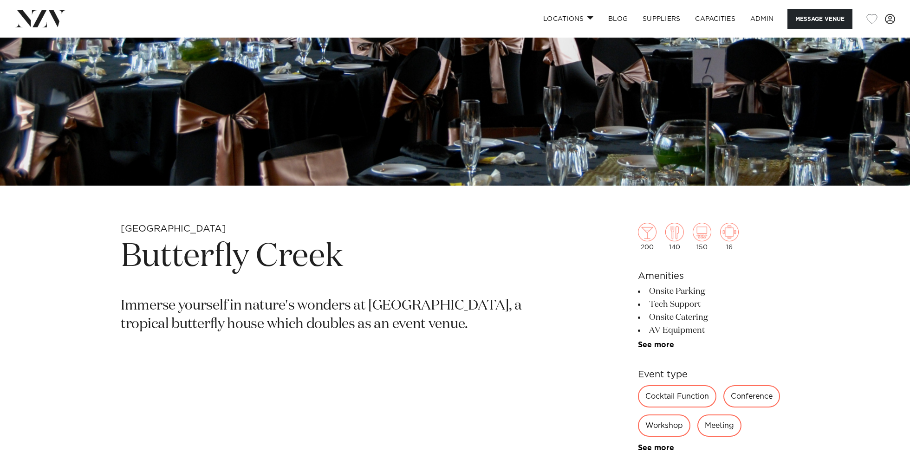
scroll to position [281, 0]
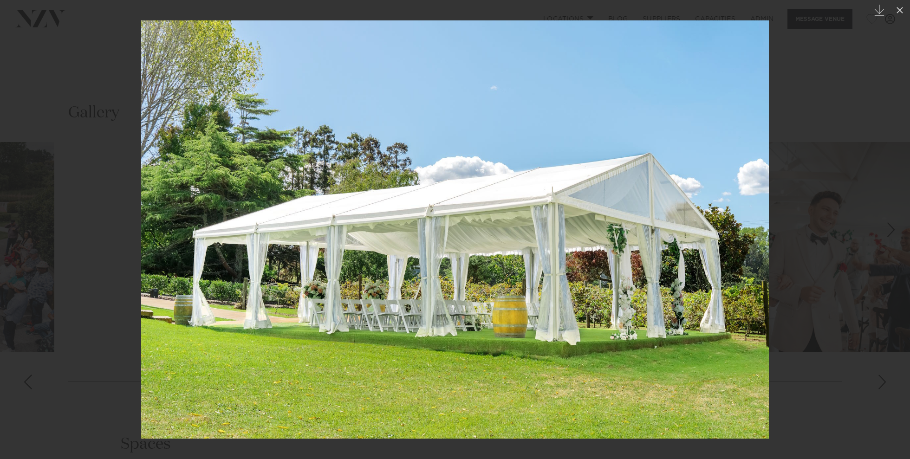
click at [43, 144] on div at bounding box center [455, 229] width 910 height 459
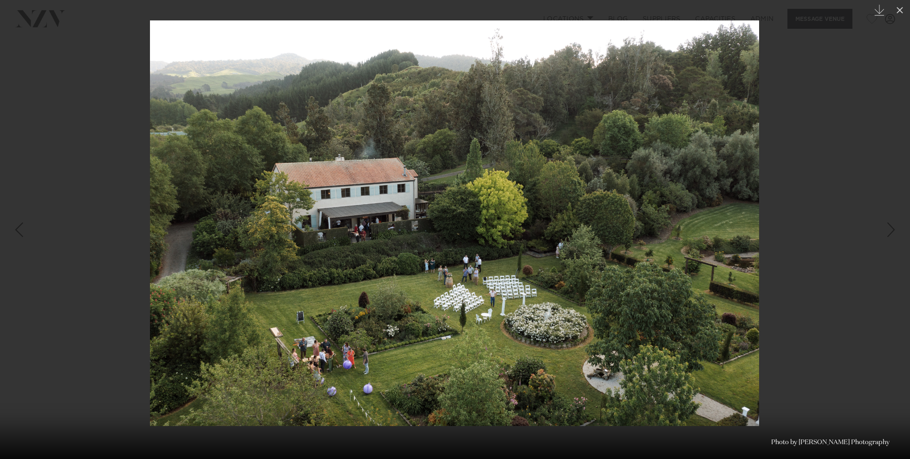
click at [56, 85] on div at bounding box center [455, 229] width 910 height 459
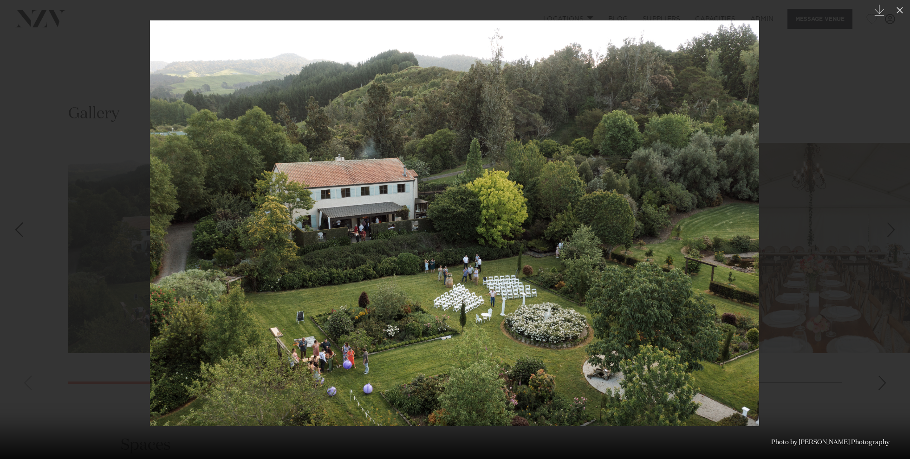
scroll to position [857, 0]
click at [98, 42] on div at bounding box center [455, 229] width 910 height 459
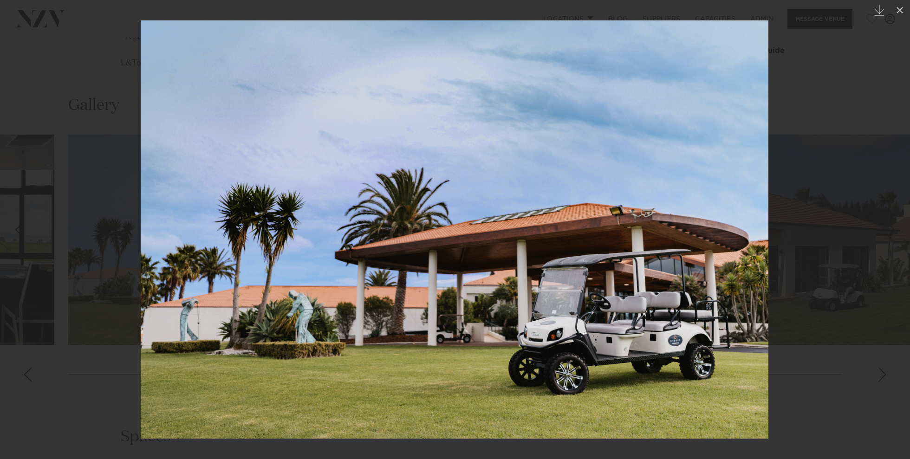
click at [91, 70] on div at bounding box center [455, 229] width 910 height 459
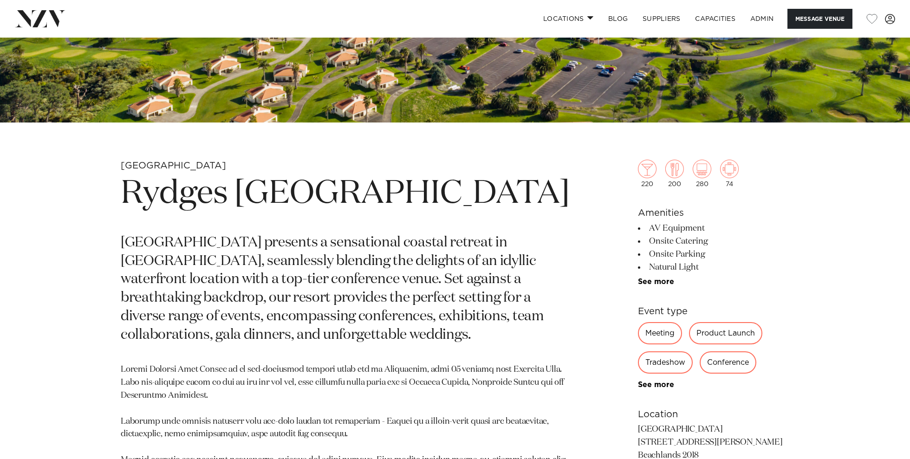
scroll to position [326, 0]
